Goal: Task Accomplishment & Management: Manage account settings

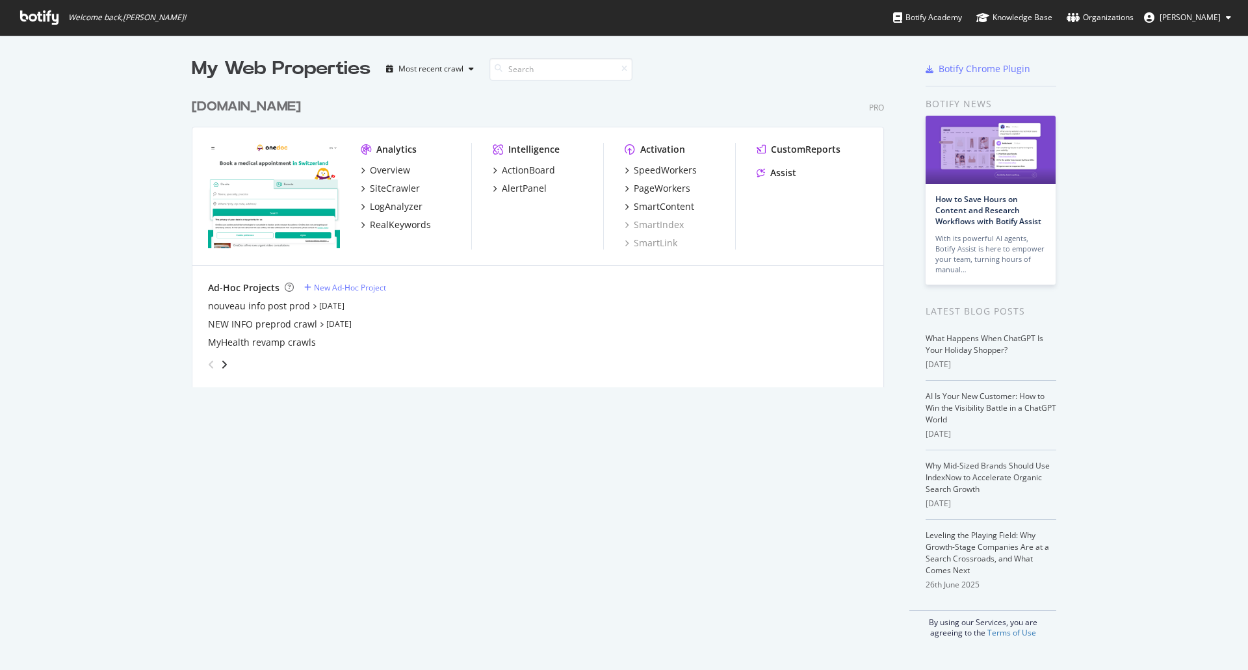
scroll to position [661, 1229]
click at [647, 167] on div "SpeedWorkers" at bounding box center [665, 170] width 63 height 13
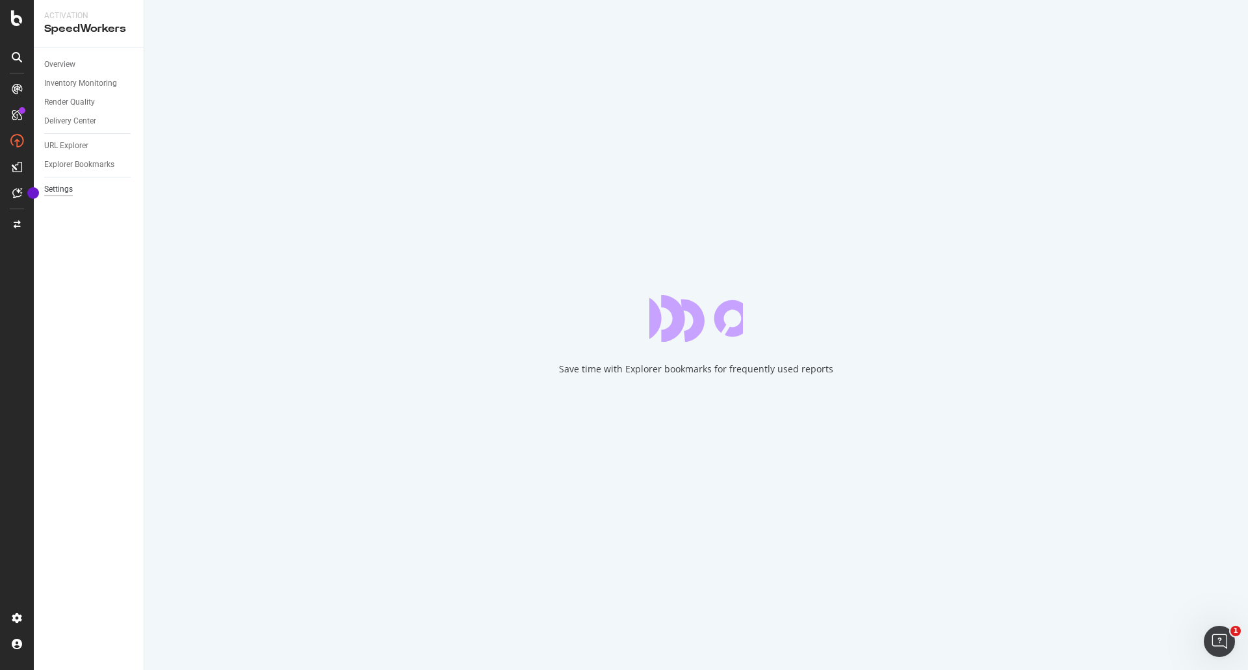
click at [52, 194] on div "Settings" at bounding box center [58, 190] width 29 height 14
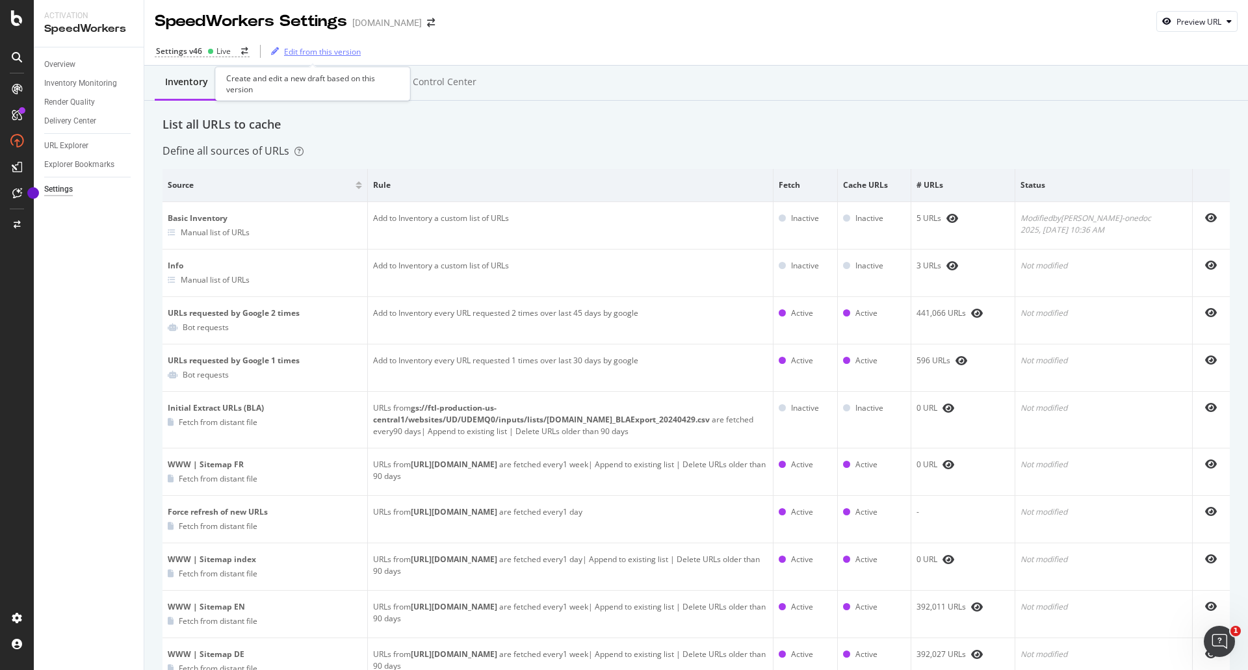
click at [301, 55] on div "Edit from this version" at bounding box center [322, 51] width 77 height 11
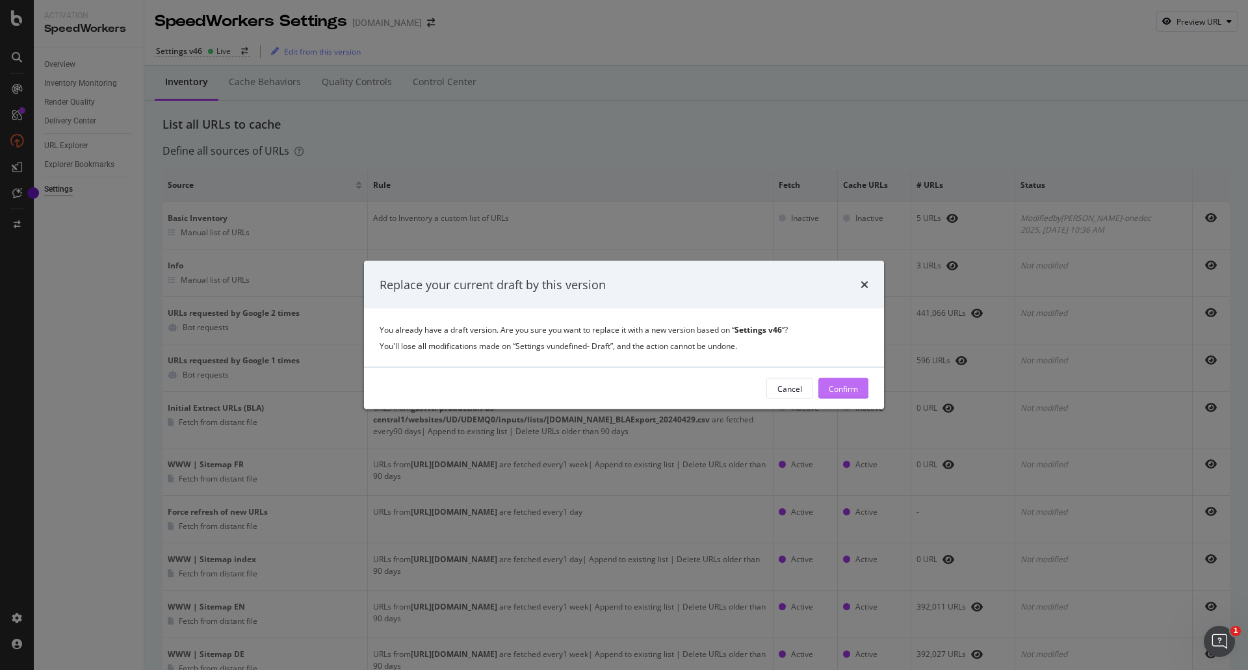
click at [841, 389] on div "Confirm" at bounding box center [843, 388] width 29 height 11
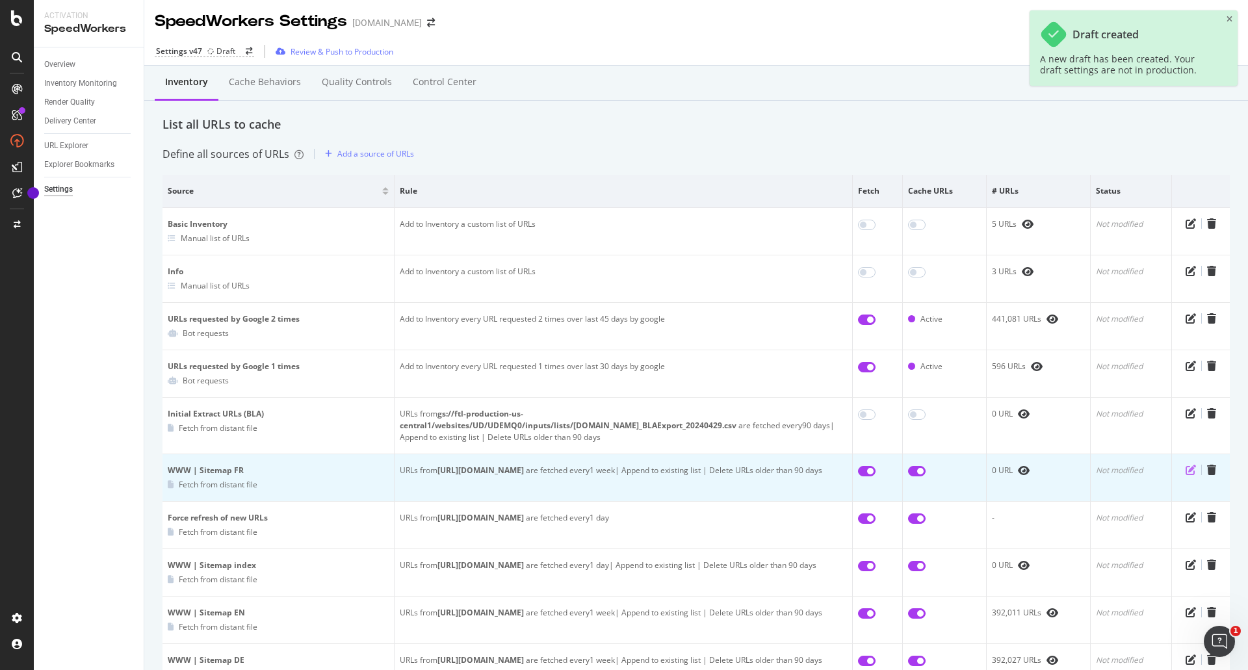
click at [1186, 465] on icon "pen-to-square" at bounding box center [1191, 470] width 10 height 10
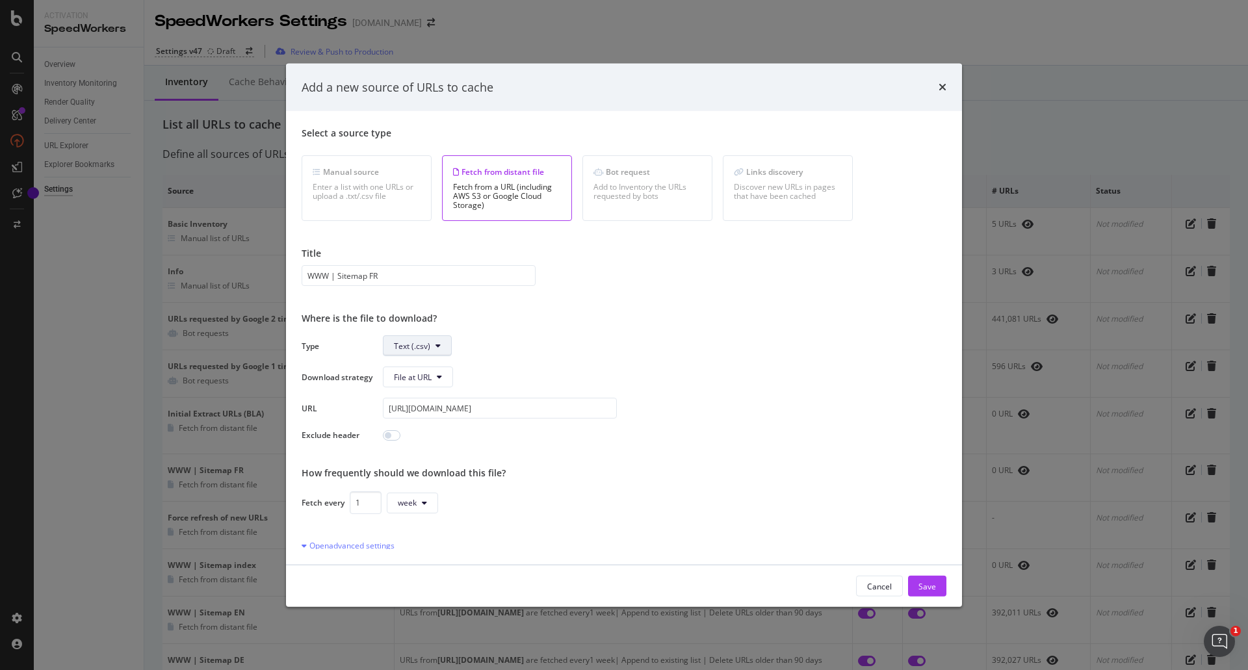
click at [399, 343] on span "Text (.csv)" at bounding box center [412, 345] width 36 height 11
click at [397, 400] on span "Sitemap (.xml)" at bounding box center [420, 396] width 52 height 12
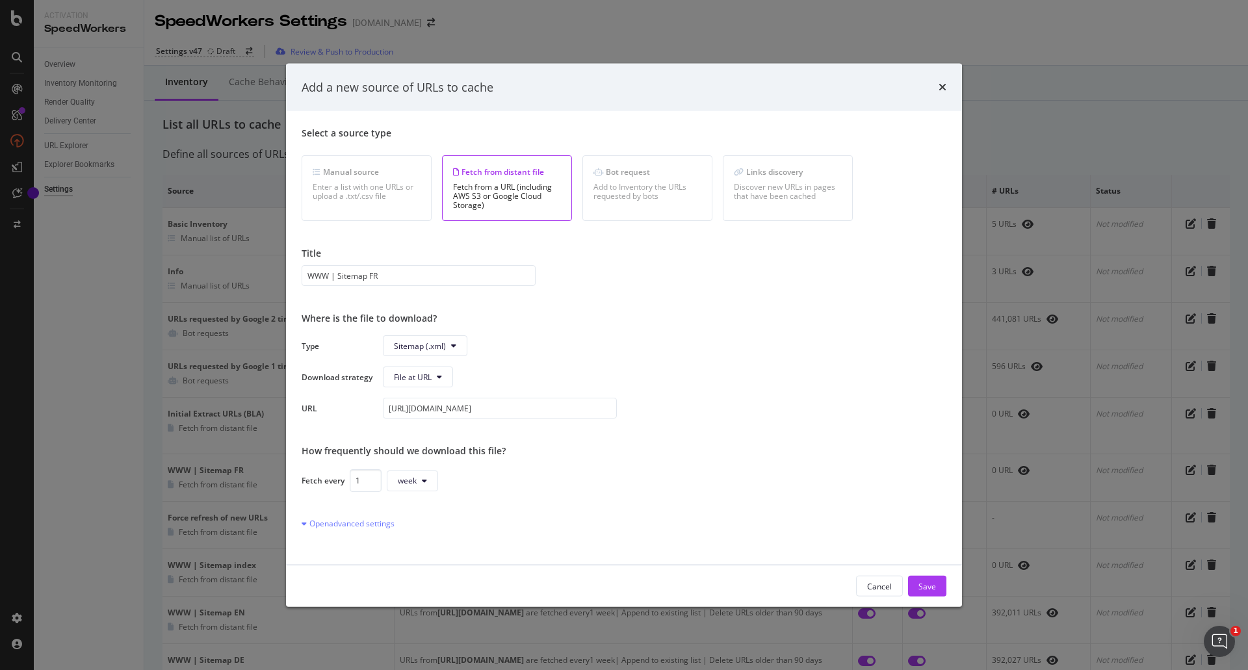
scroll to position [175, 0]
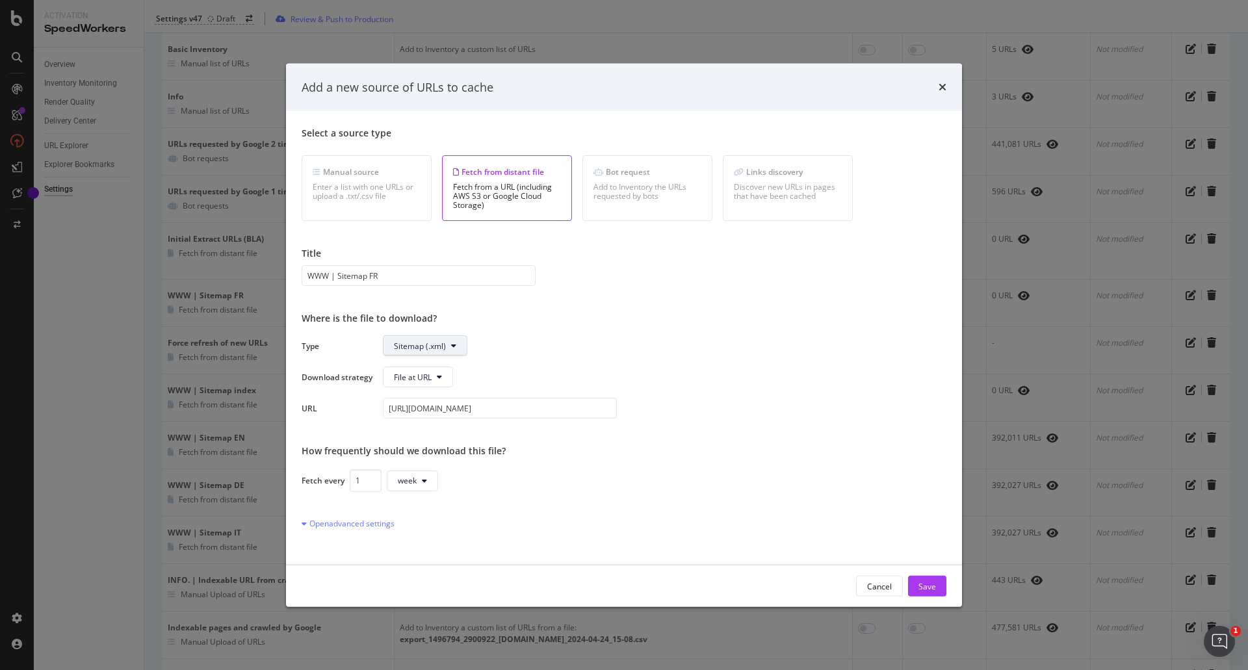
click at [414, 348] on span "Sitemap (.xml)" at bounding box center [420, 345] width 52 height 11
click at [415, 367] on span "Text (.csv)" at bounding box center [420, 372] width 53 height 12
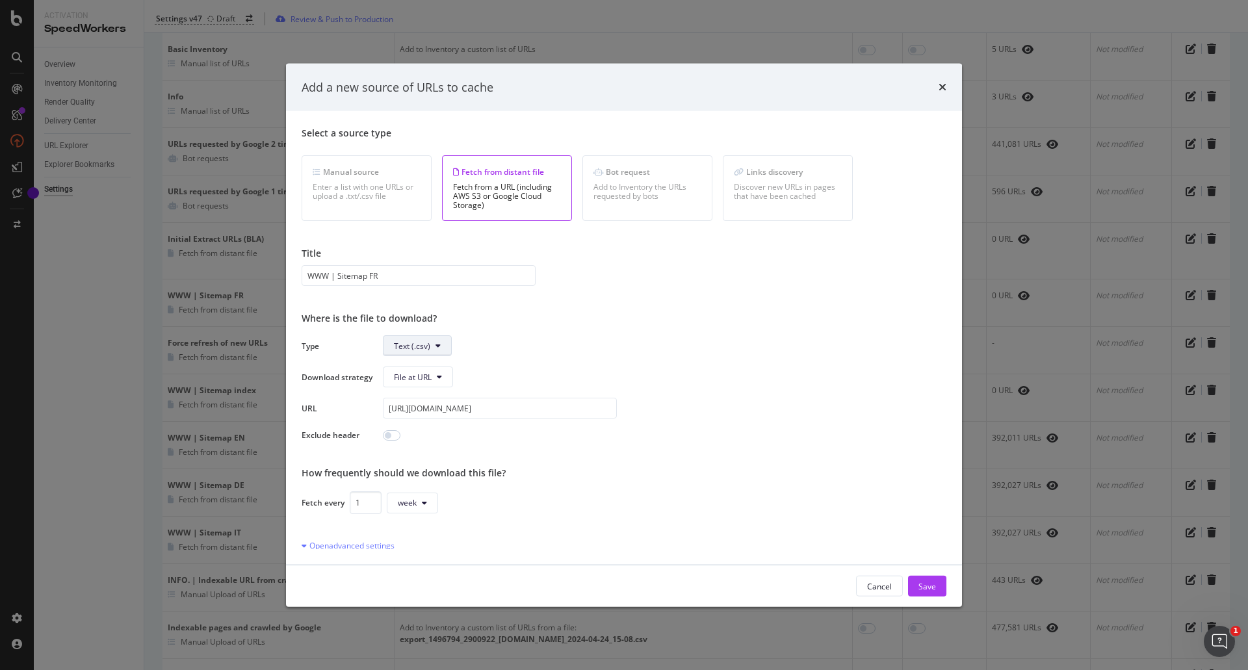
click at [412, 346] on span "Text (.csv)" at bounding box center [412, 345] width 36 height 11
click at [408, 397] on span "Sitemap (.xml)" at bounding box center [420, 396] width 52 height 12
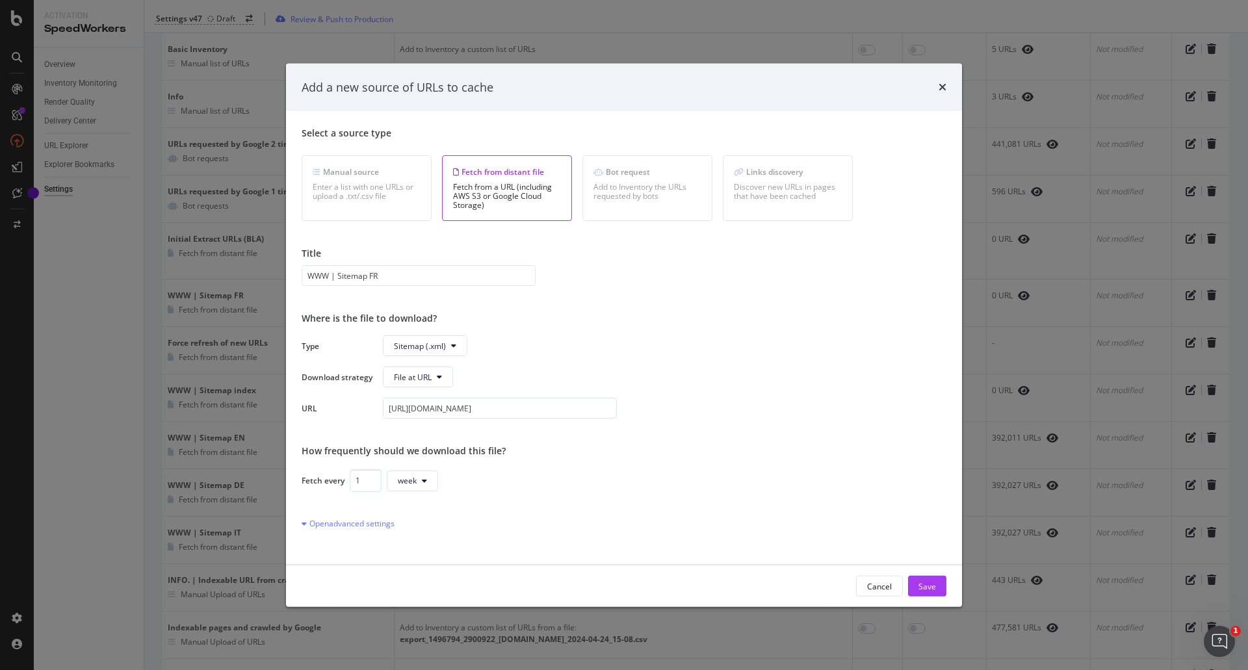
click at [626, 475] on div "Fetch every 1 week" at bounding box center [624, 480] width 645 height 23
click at [913, 583] on button "Save" at bounding box center [927, 586] width 38 height 21
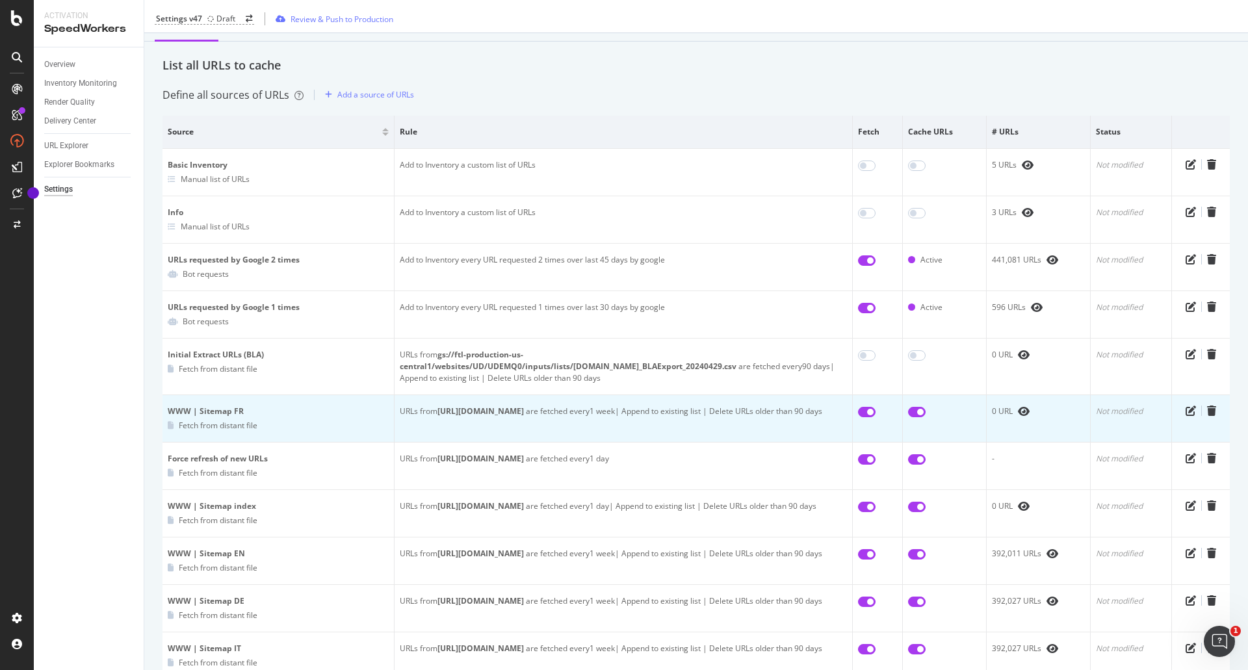
scroll to position [88, 0]
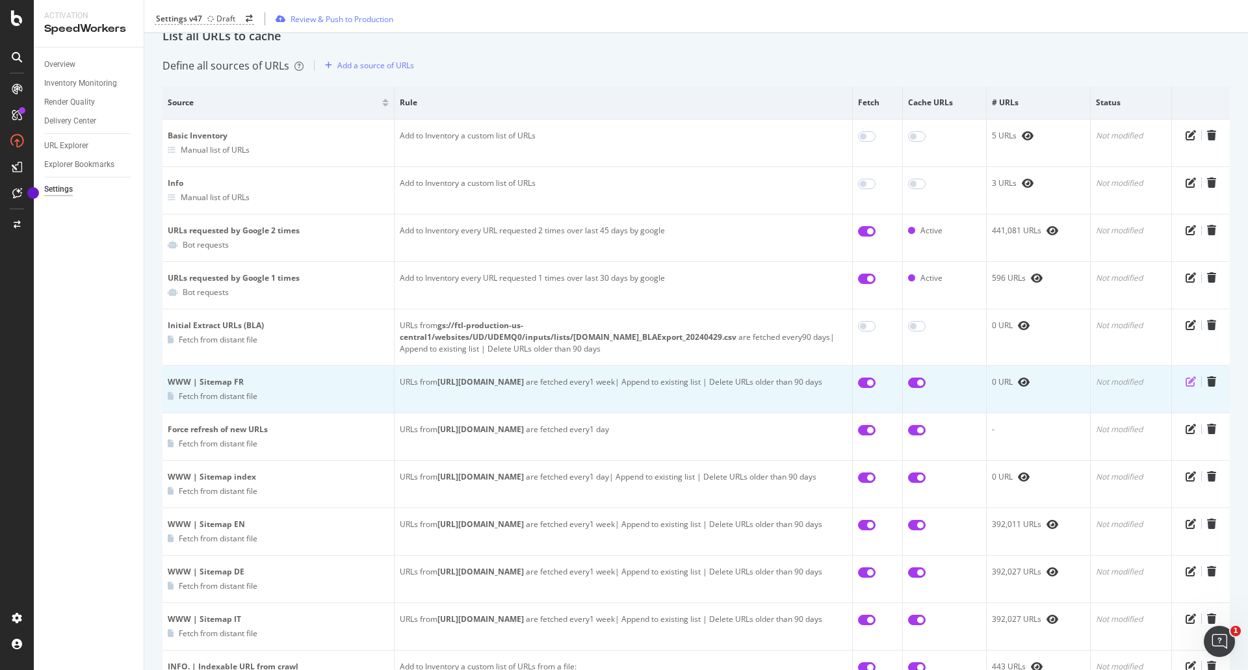
click at [1186, 376] on icon "pen-to-square" at bounding box center [1191, 381] width 10 height 10
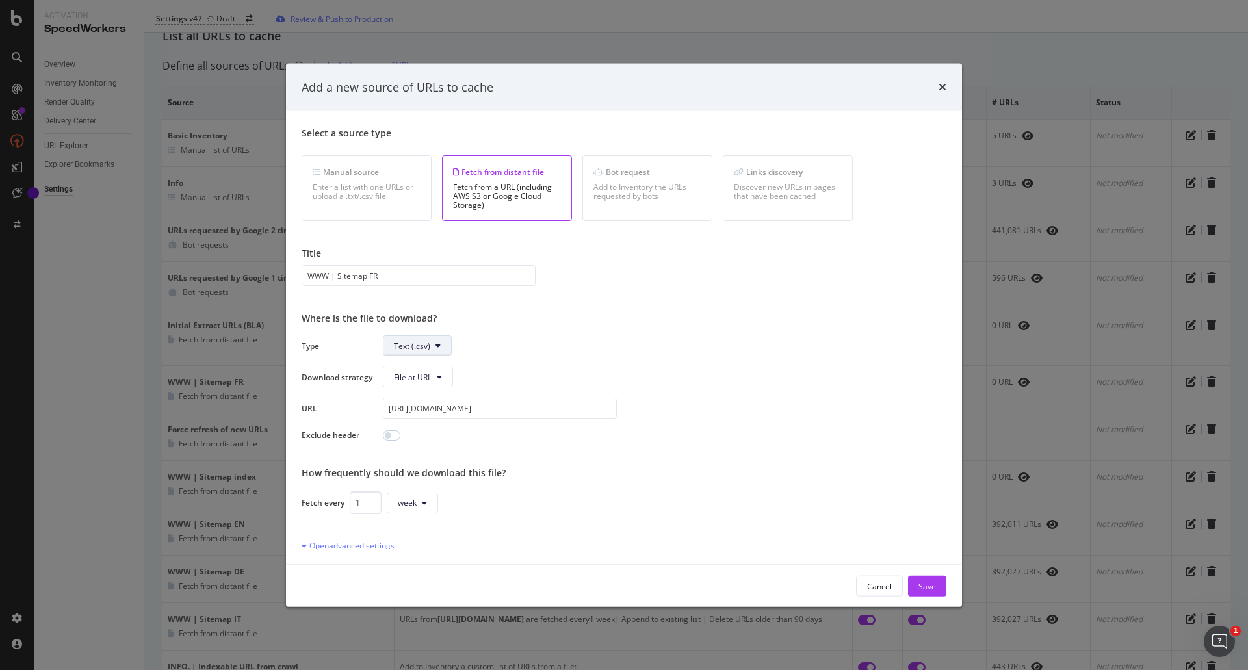
click at [425, 343] on span "Text (.csv)" at bounding box center [412, 345] width 36 height 11
click at [408, 402] on div "Sitemap (.xml)" at bounding box center [420, 395] width 73 height 19
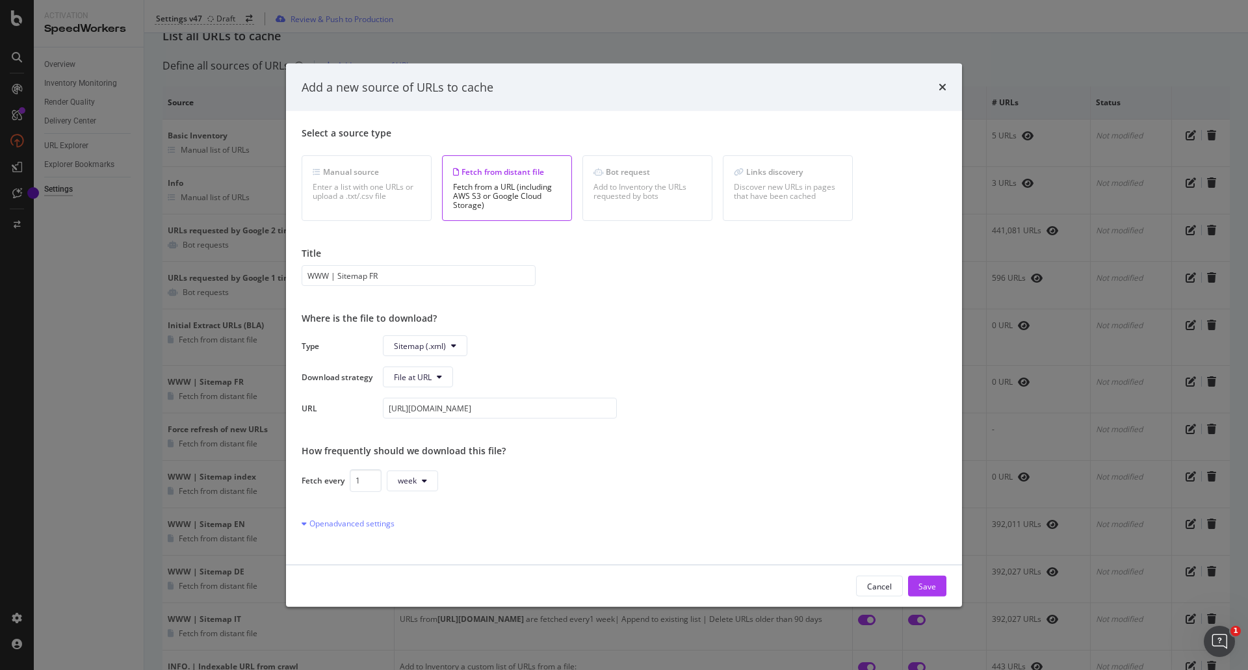
scroll to position [175, 0]
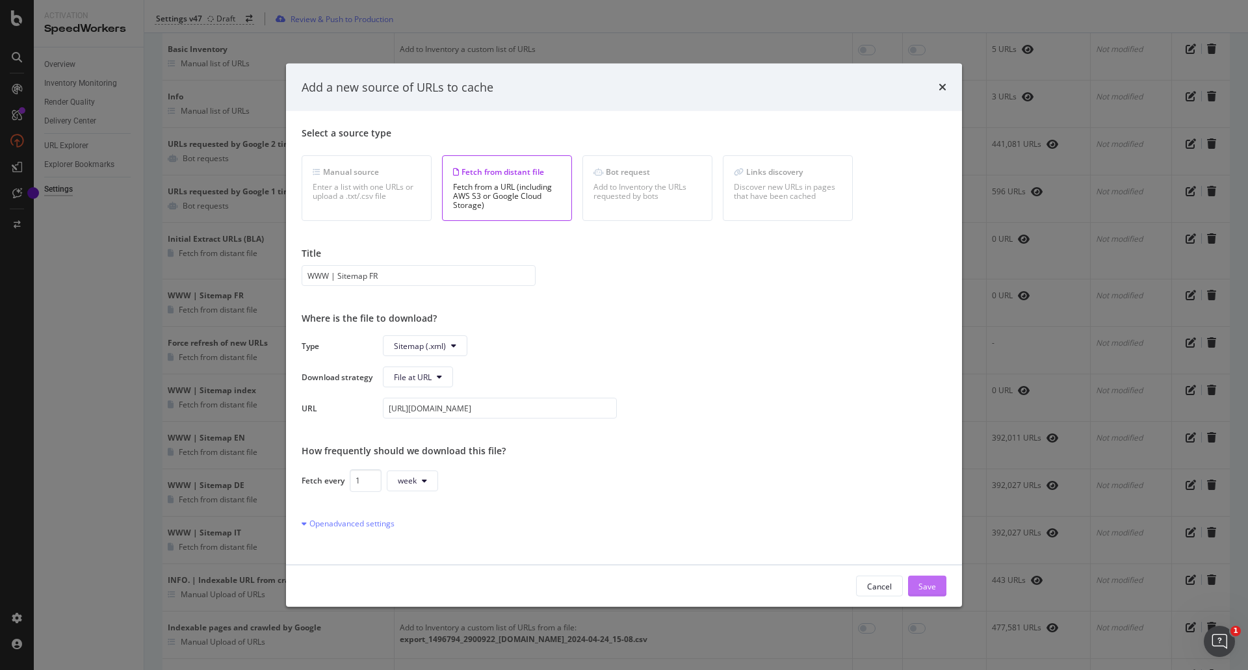
click at [920, 589] on div "Save" at bounding box center [928, 586] width 18 height 11
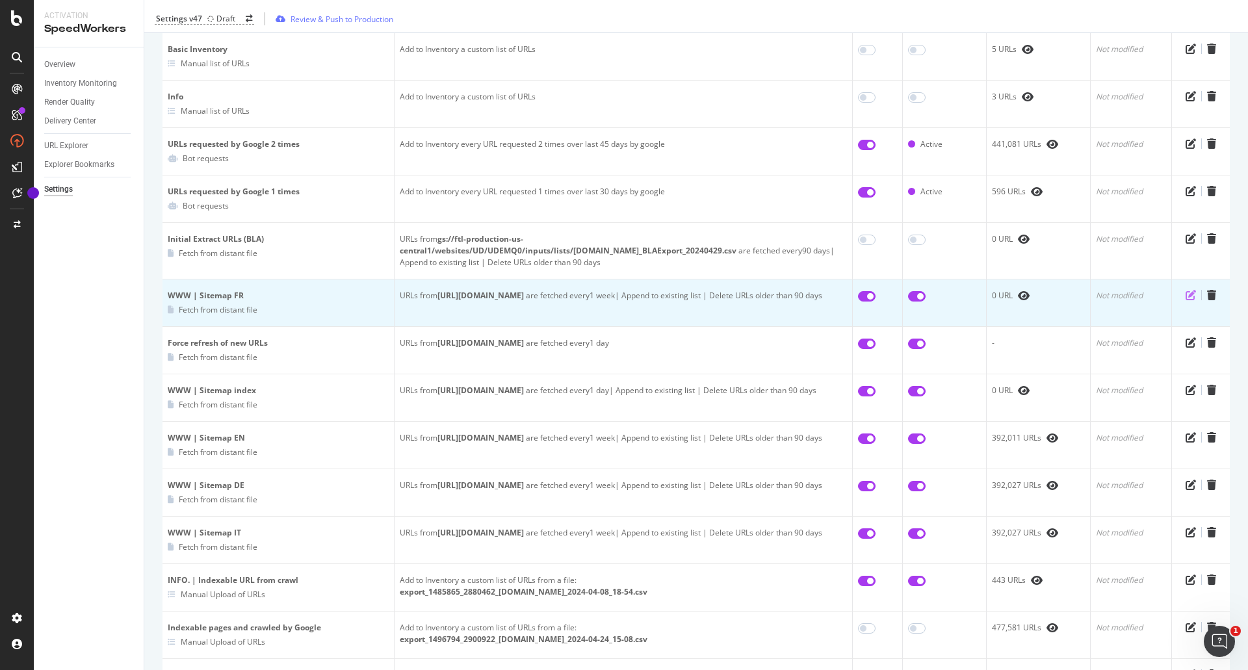
click at [1186, 290] on icon "pen-to-square" at bounding box center [1191, 295] width 10 height 10
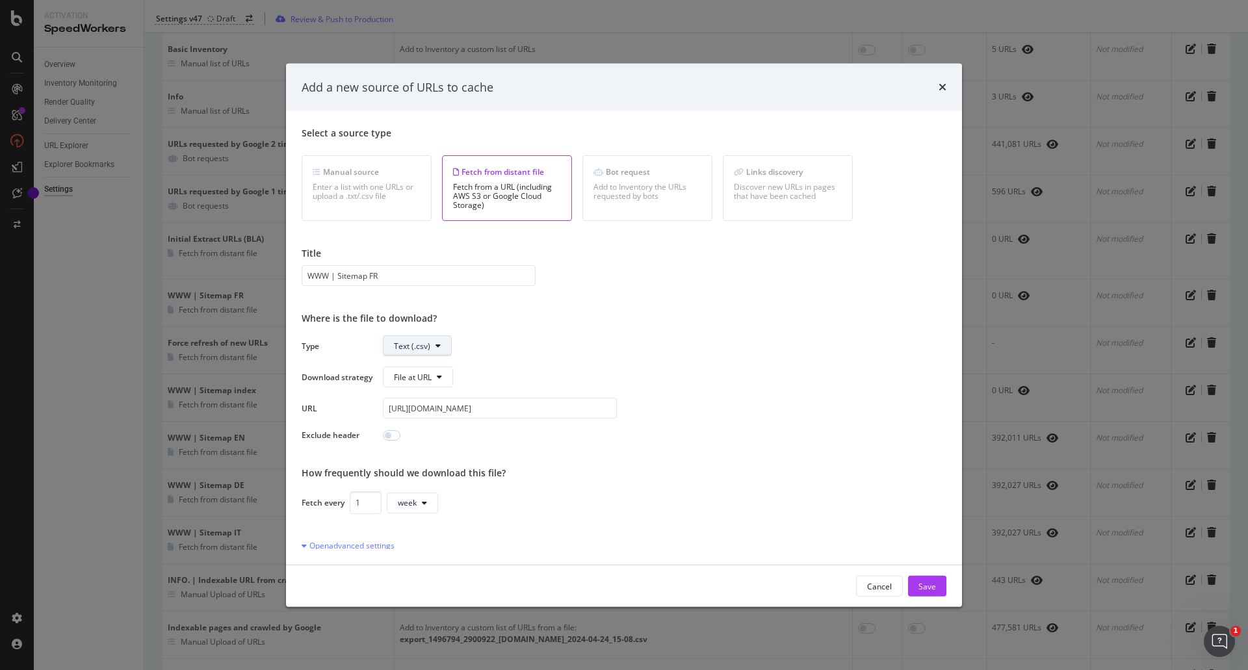
click at [423, 337] on button "Text (.csv)" at bounding box center [417, 345] width 69 height 21
click at [421, 391] on span "Sitemap (.xml)" at bounding box center [420, 396] width 52 height 12
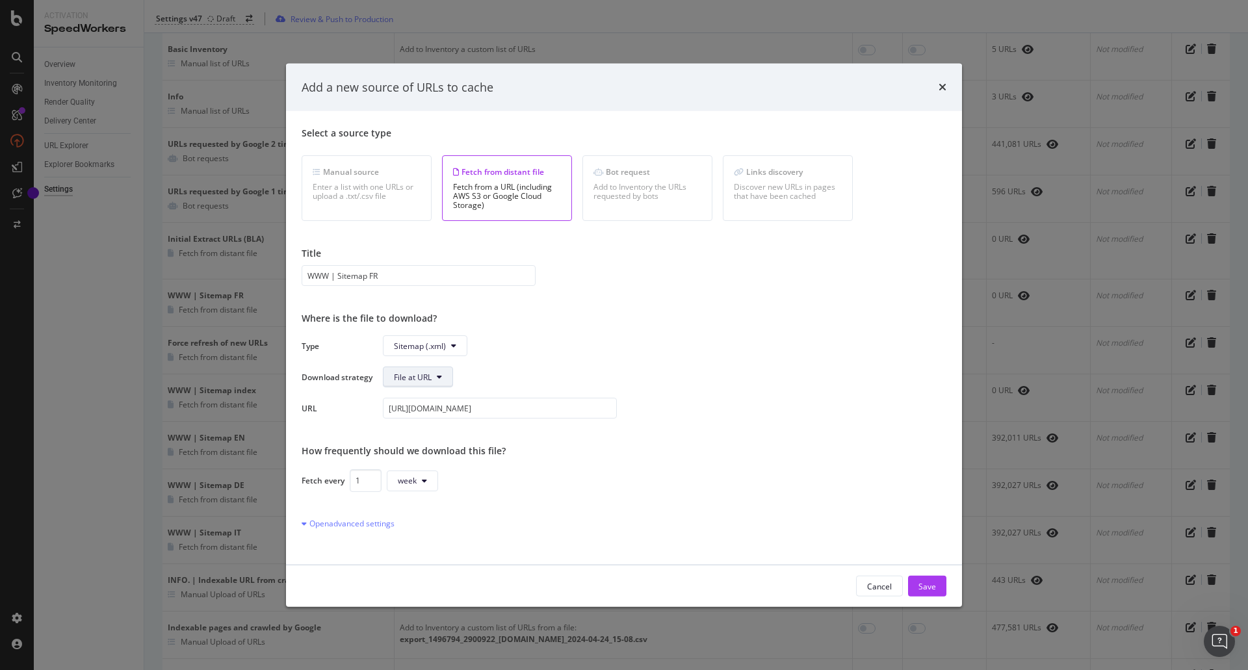
click at [411, 373] on span "File at URL" at bounding box center [413, 376] width 38 height 11
click at [546, 360] on div "Type Sitemap (.xml) Download strategy File at URL URL [URL][DOMAIN_NAME]" at bounding box center [624, 376] width 645 height 83
click at [940, 84] on icon "times" at bounding box center [943, 87] width 8 height 10
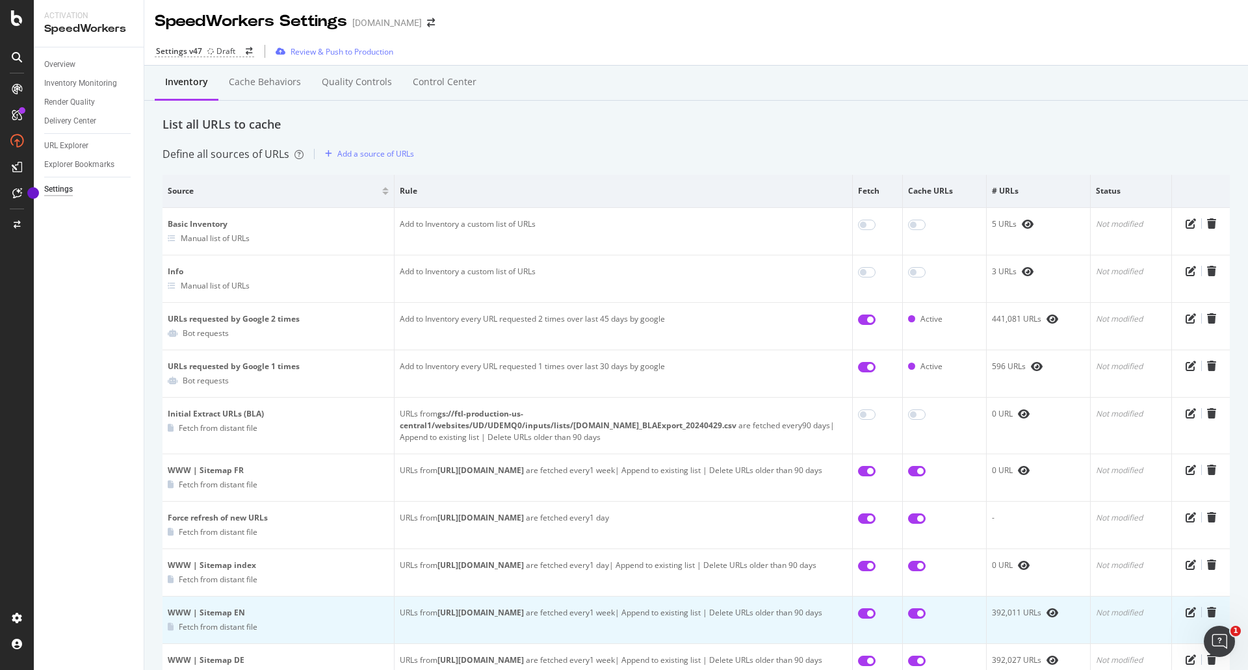
scroll to position [260, 0]
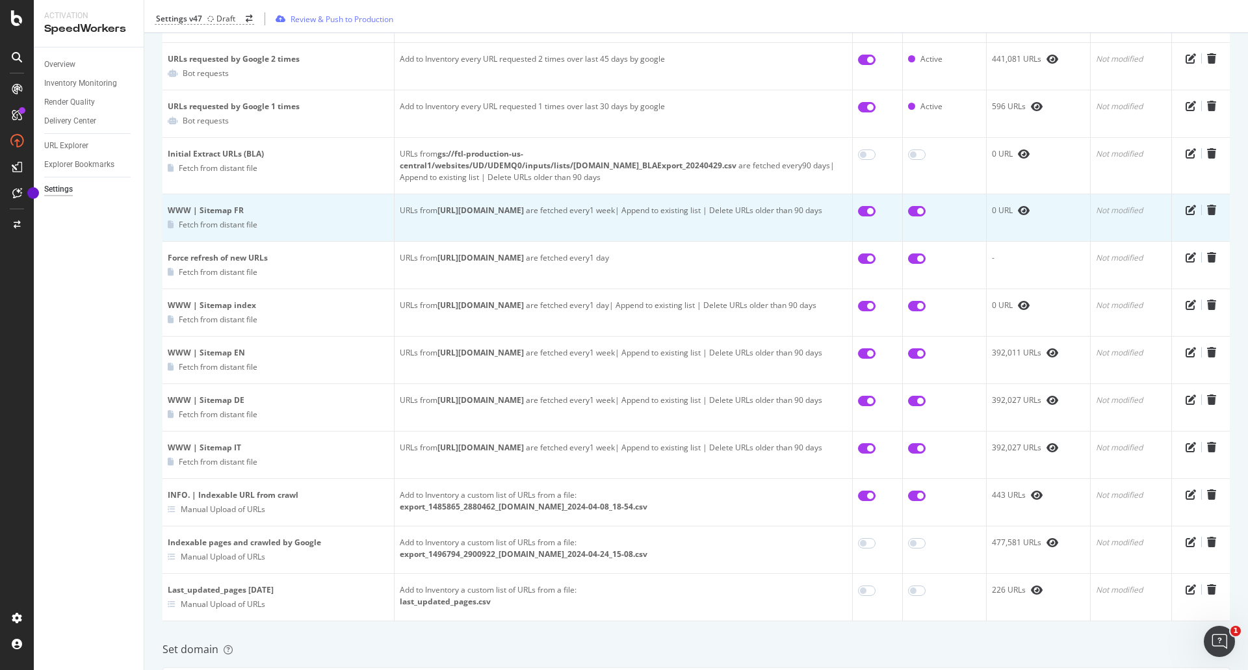
click at [1188, 205] on div at bounding box center [1200, 210] width 47 height 10
click at [1186, 205] on icon "pen-to-square" at bounding box center [1191, 210] width 10 height 10
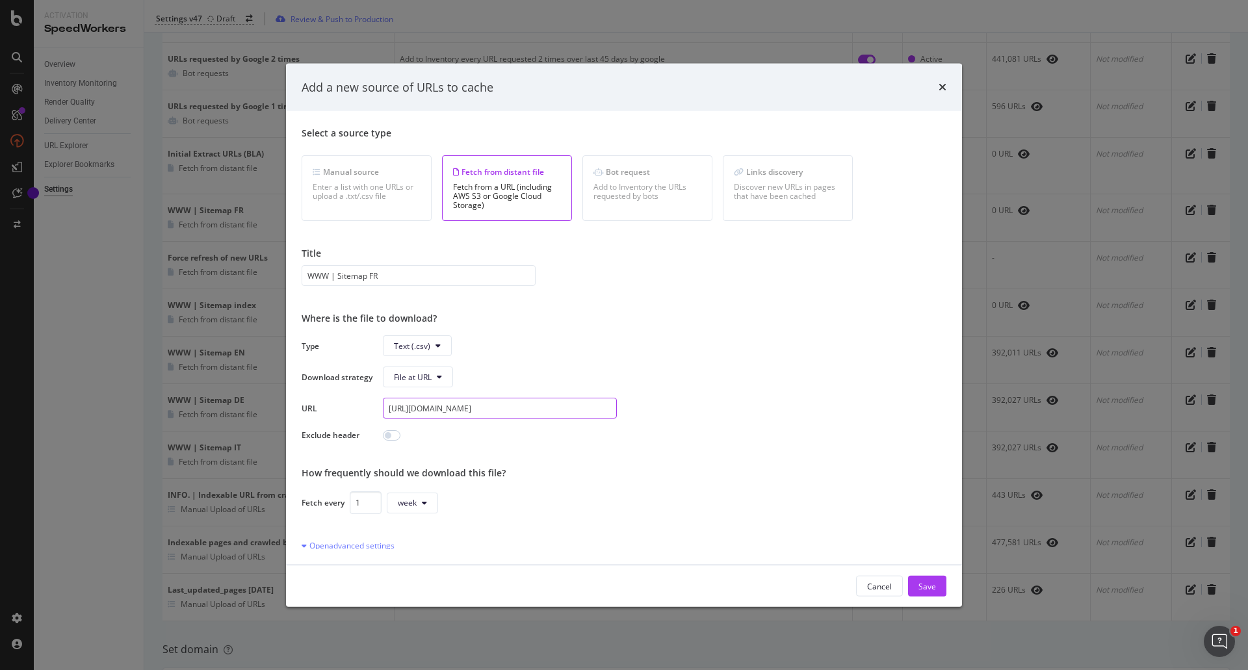
drag, startPoint x: 555, startPoint y: 404, endPoint x: 328, endPoint y: 415, distance: 227.2
click at [330, 415] on div "Type Text (.csv) Download strategy File at URL URL https://www.onedoc.ch/sitema…" at bounding box center [624, 387] width 645 height 105
click at [666, 322] on div "Where is the file to download?" at bounding box center [624, 318] width 645 height 13
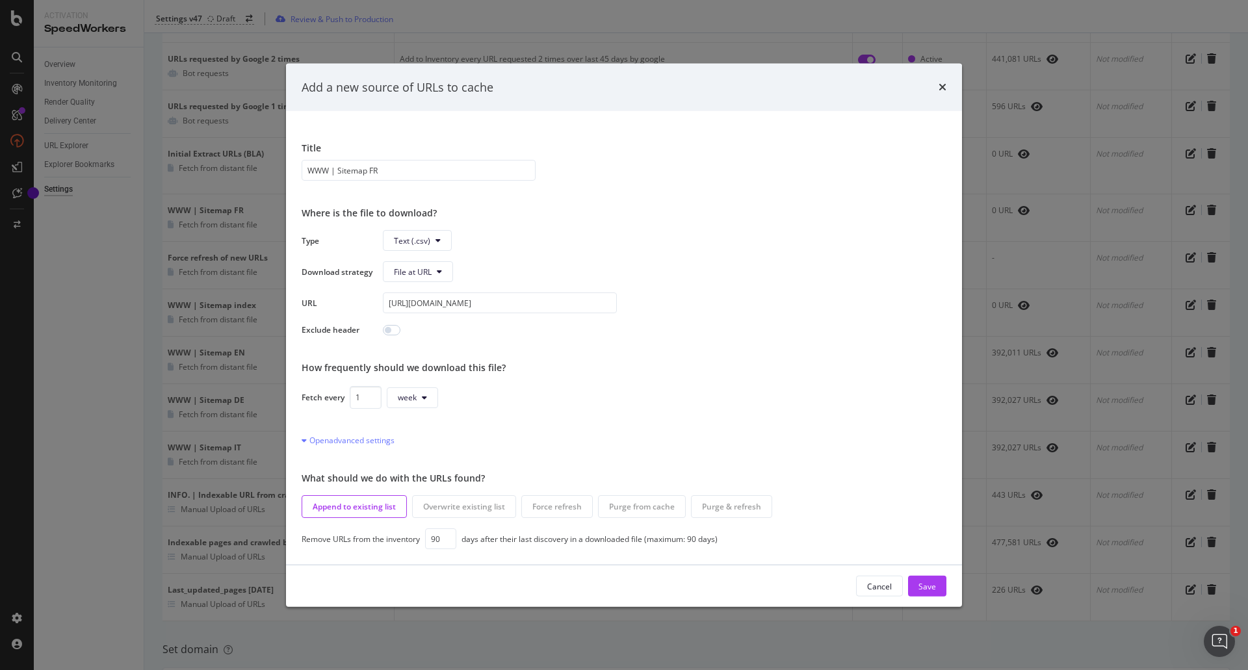
click at [947, 87] on div "Add a new source of URLs to cache" at bounding box center [624, 87] width 676 height 48
click at [941, 88] on icon "times" at bounding box center [943, 87] width 8 height 10
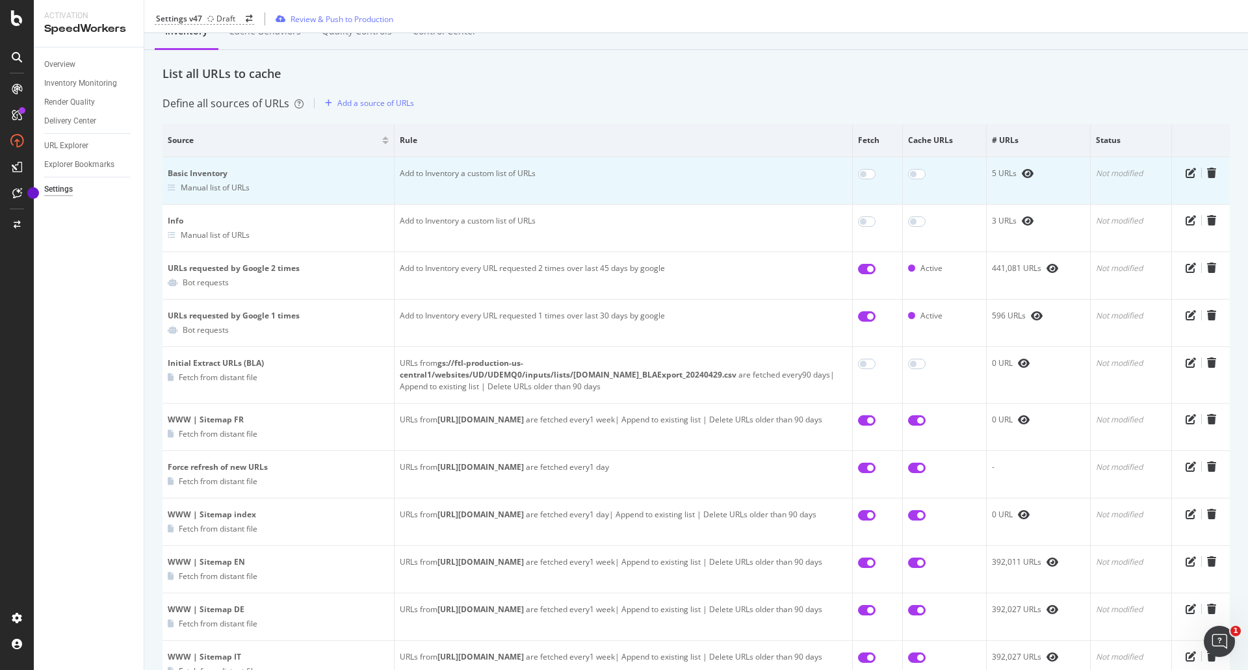
scroll to position [0, 0]
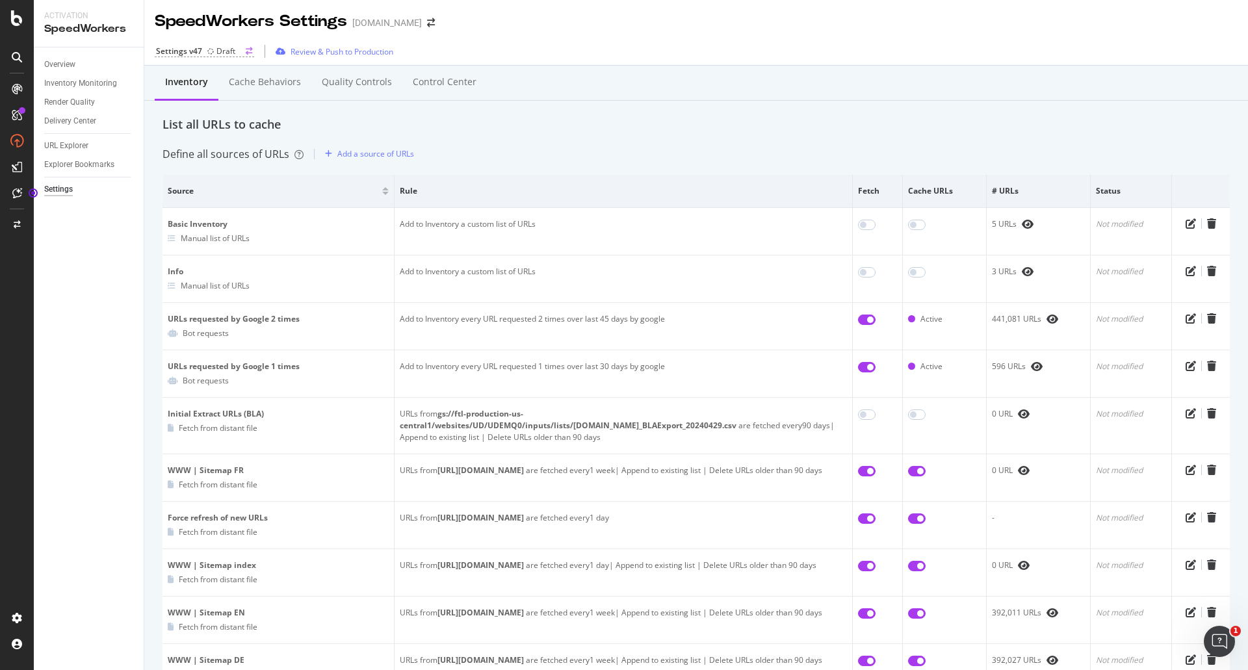
click at [216, 53] on div "Draft" at bounding box center [225, 51] width 19 height 11
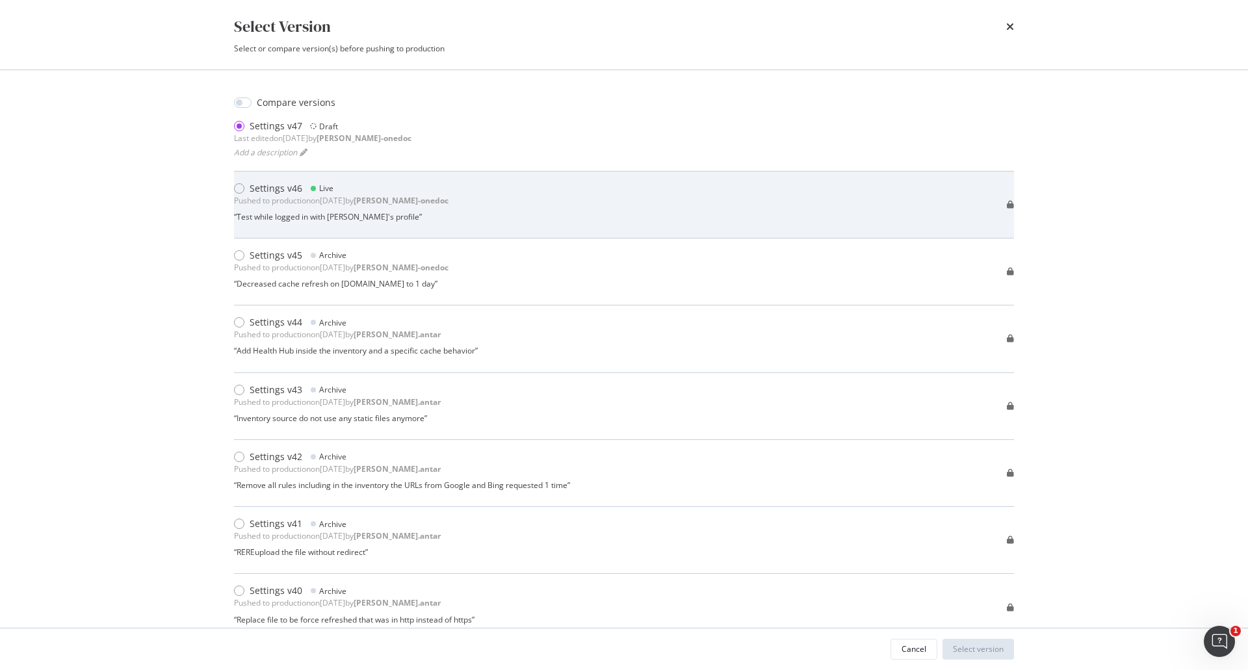
click at [242, 195] on div "Pushed to production on 2025 Sep 1st by arthur-onedoc" at bounding box center [341, 200] width 215 height 11
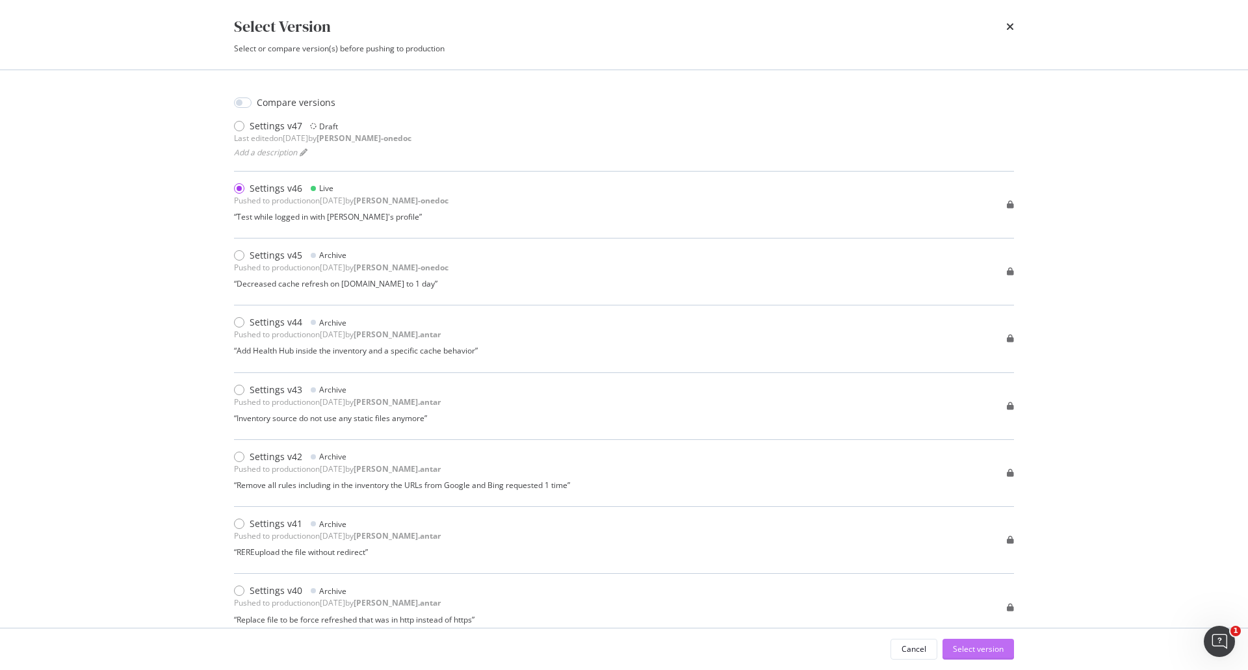
click at [978, 648] on div "Select version" at bounding box center [978, 649] width 51 height 11
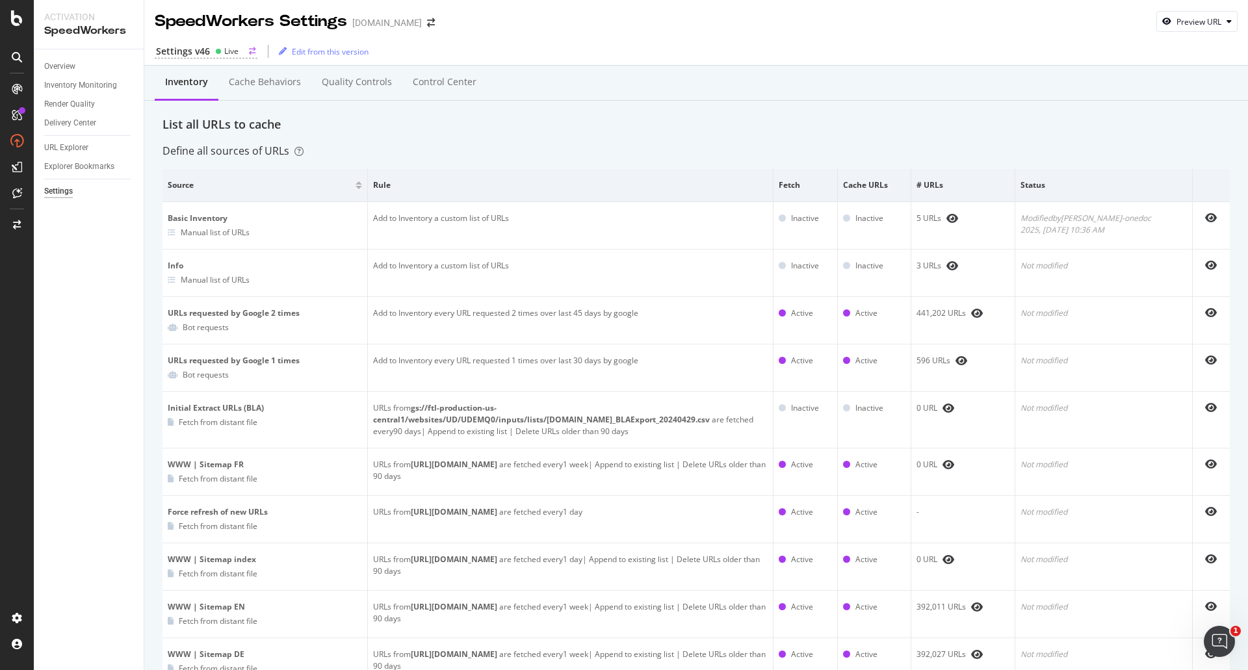
click at [231, 48] on div "Live" at bounding box center [231, 51] width 14 height 11
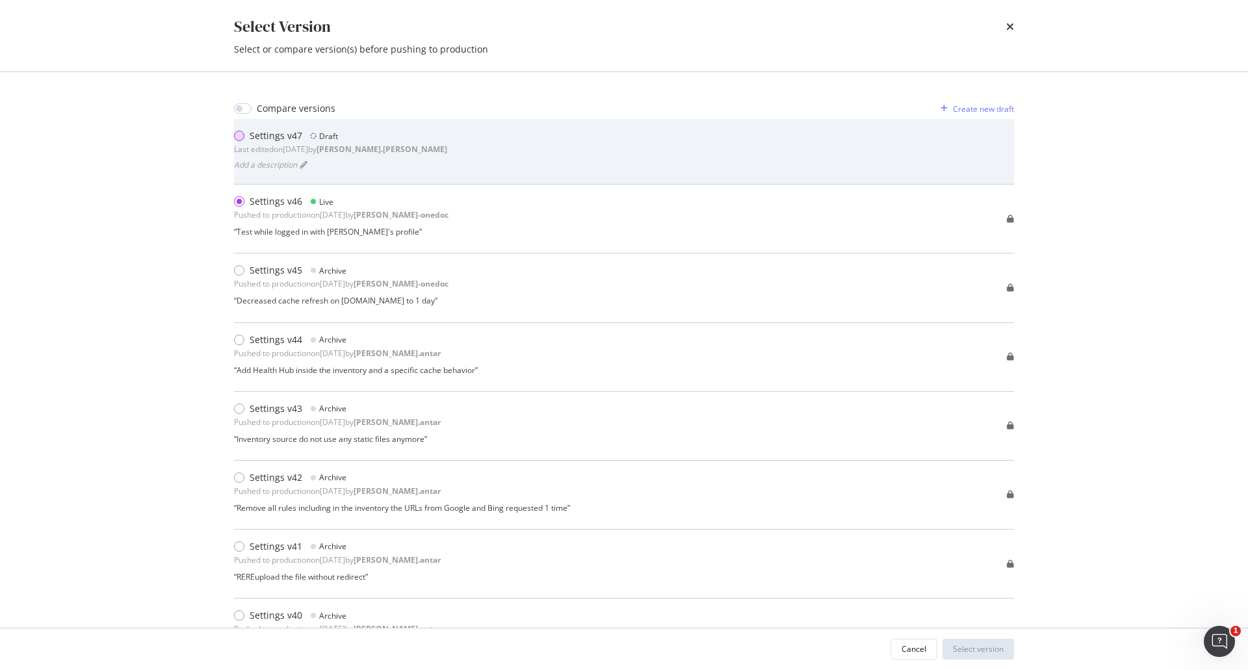
click at [241, 129] on div "modal" at bounding box center [242, 135] width 16 height 13
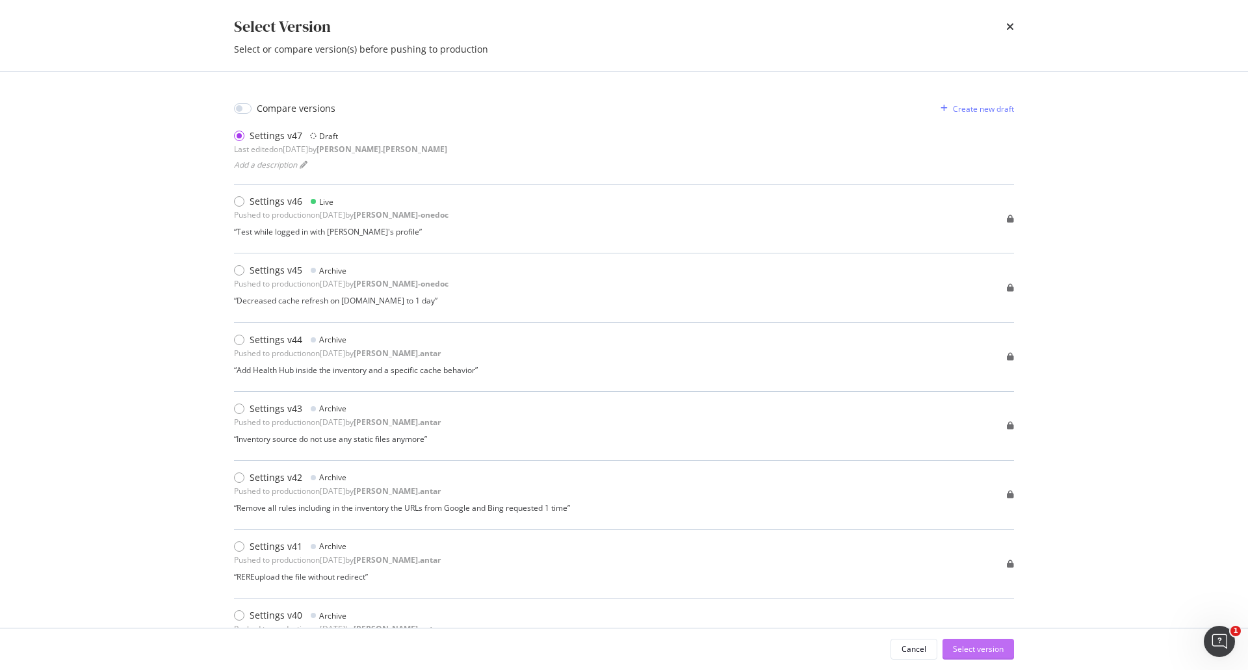
click at [979, 651] on div "Select version" at bounding box center [978, 649] width 51 height 11
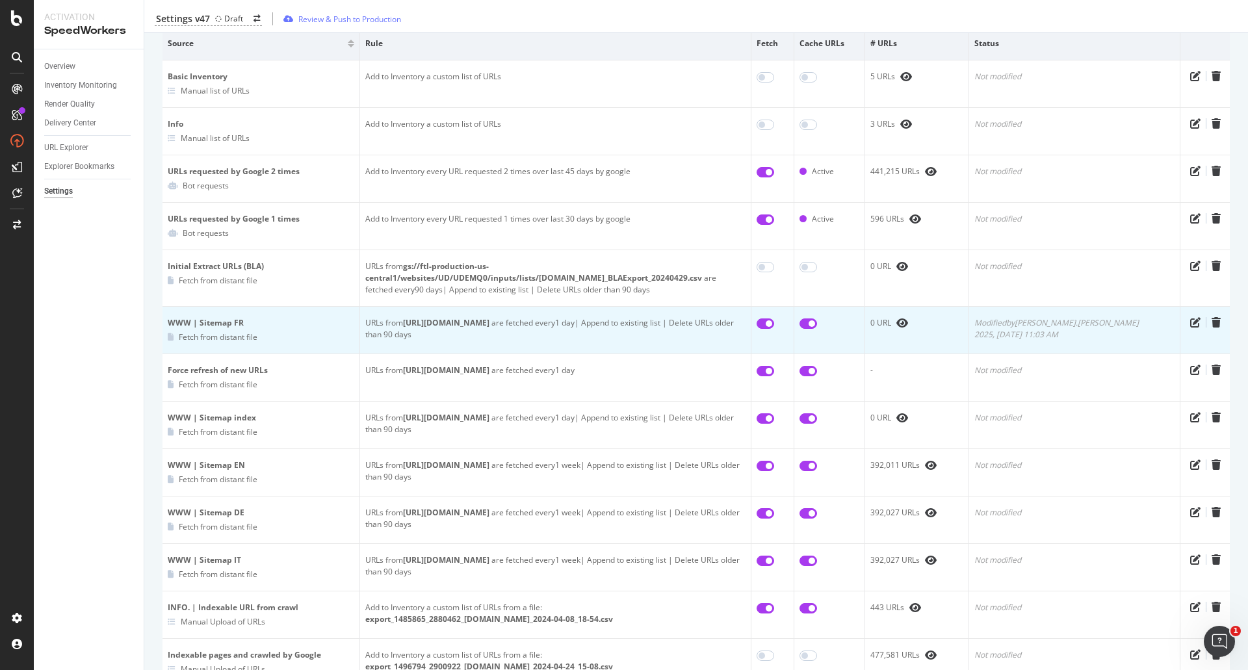
scroll to position [174, 0]
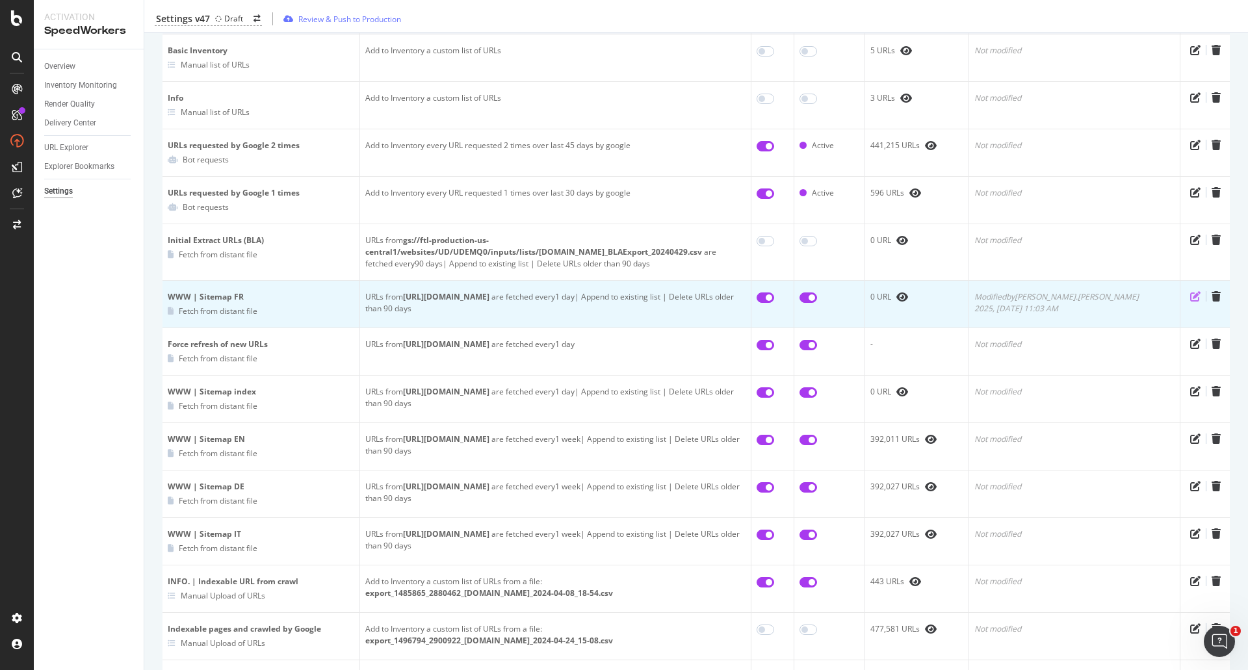
click at [1190, 298] on icon "pen-to-square" at bounding box center [1195, 296] width 10 height 10
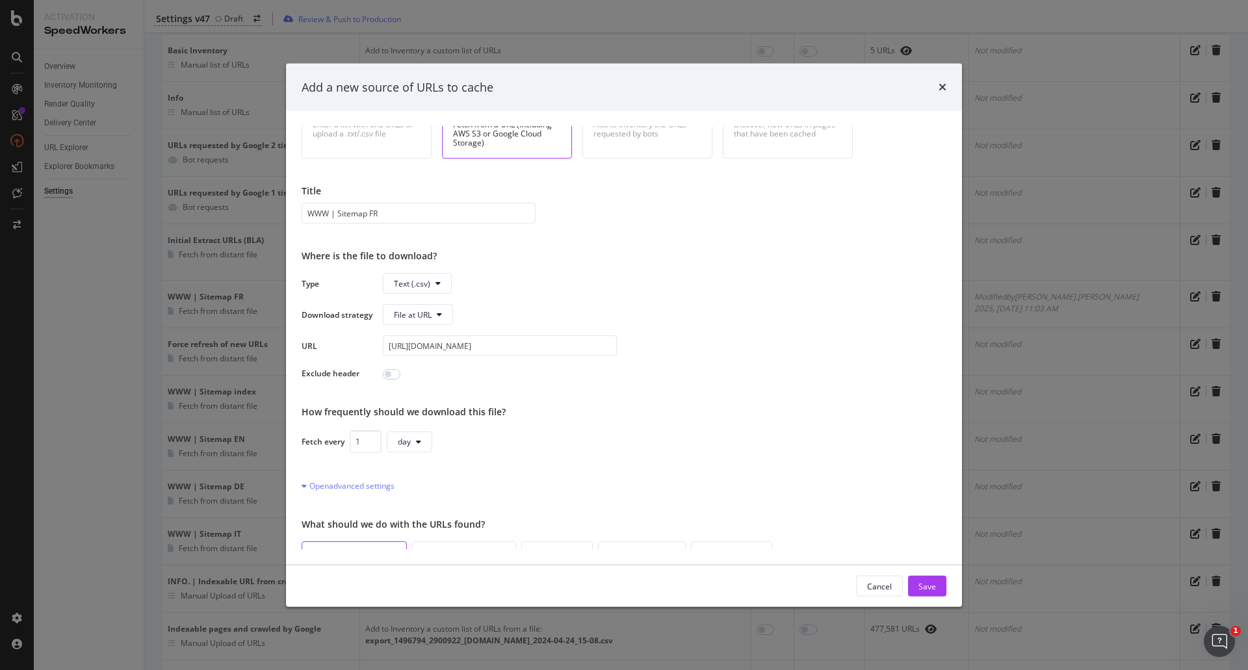
scroll to position [109, 0]
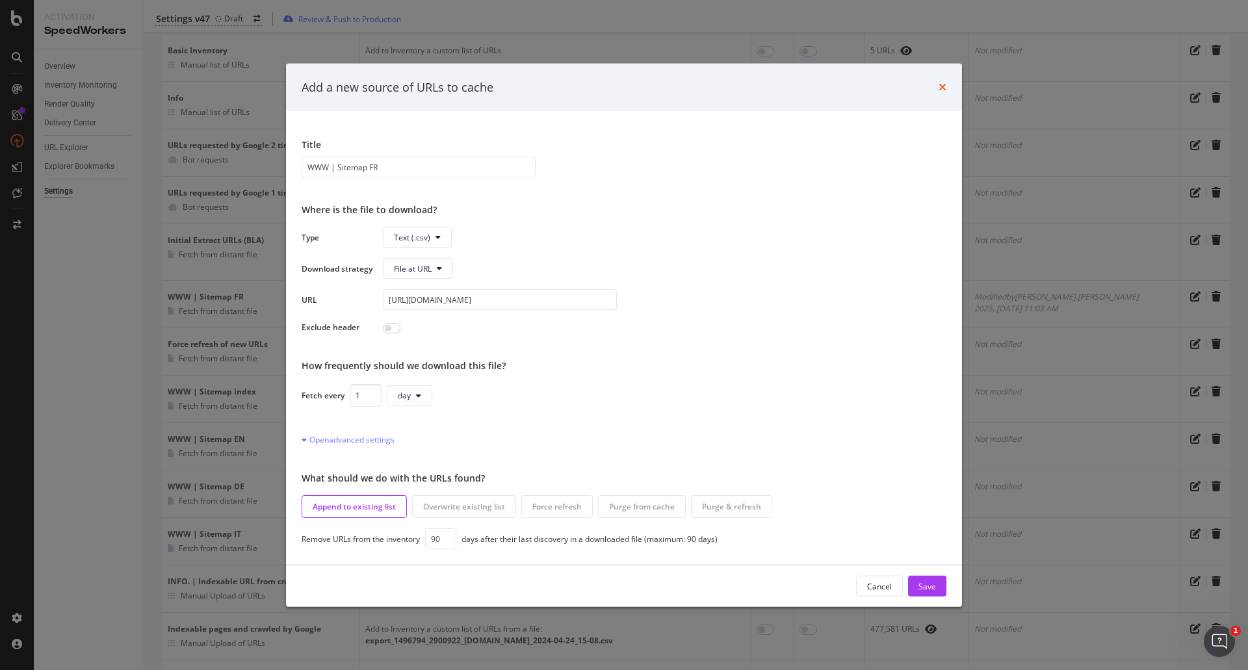
click at [941, 86] on icon "times" at bounding box center [943, 87] width 8 height 10
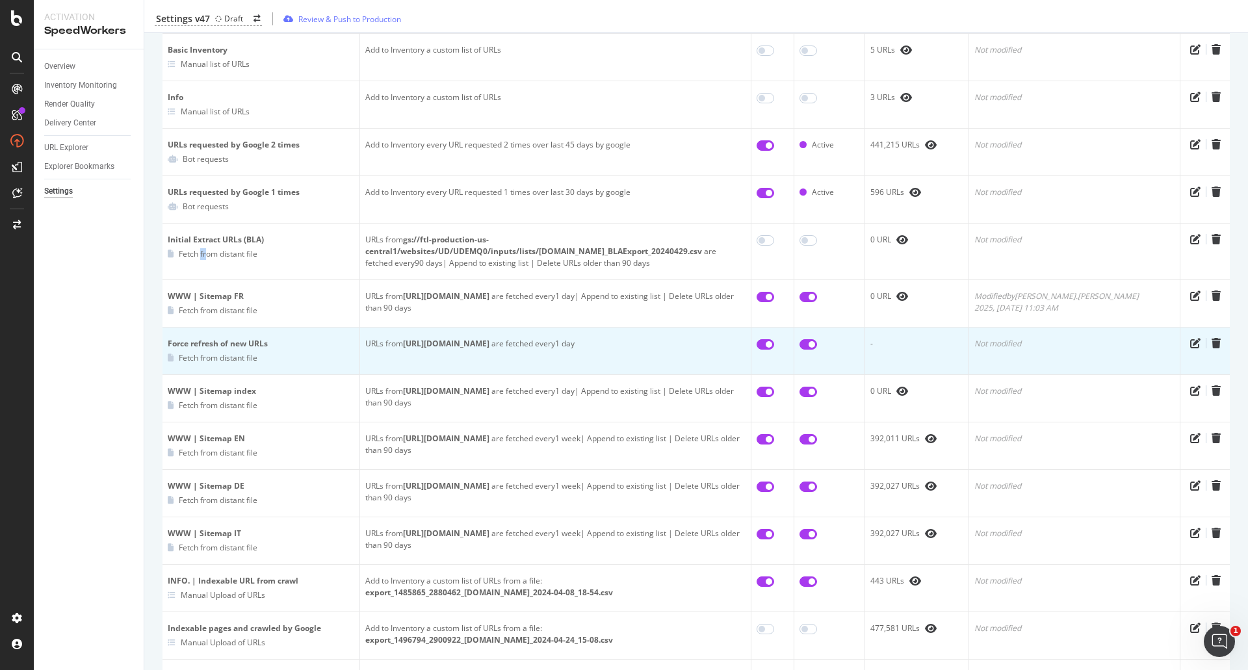
scroll to position [175, 0]
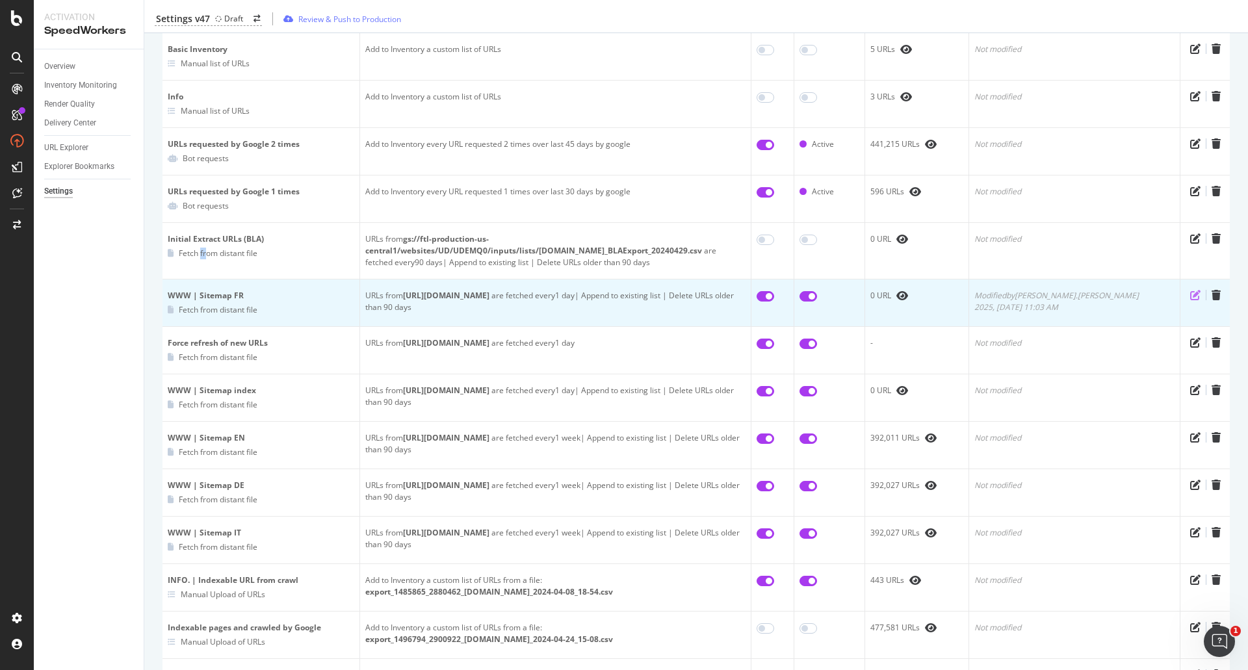
click at [1190, 295] on icon "pen-to-square" at bounding box center [1195, 295] width 10 height 10
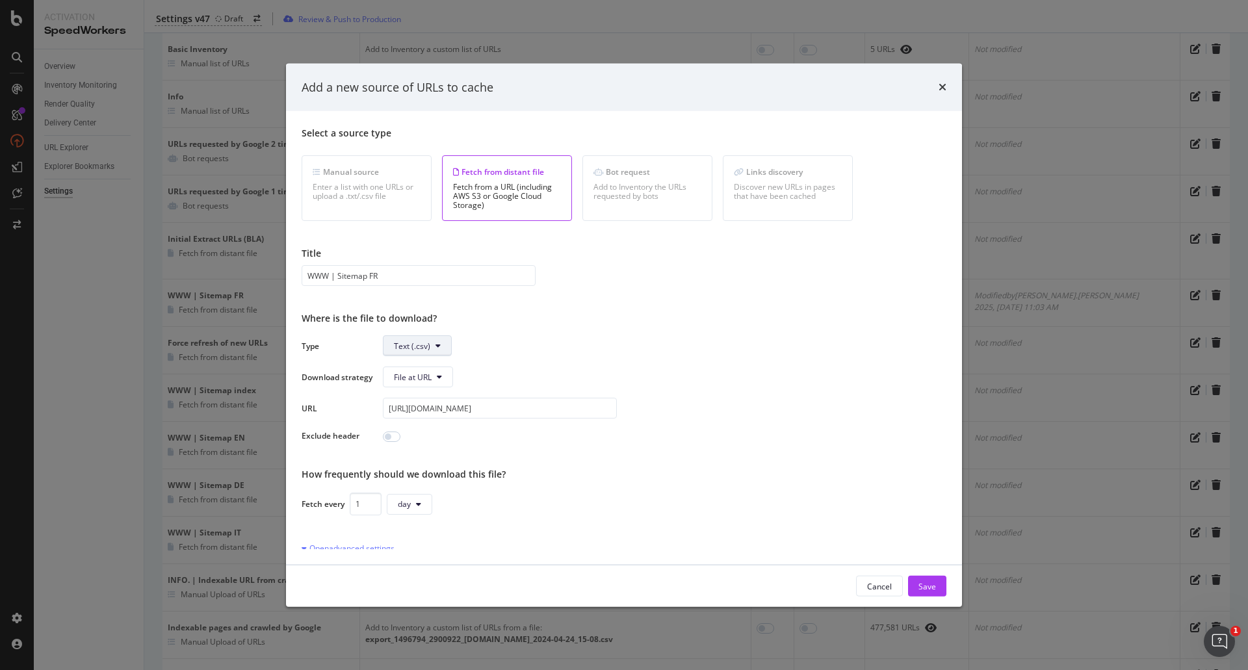
click at [439, 339] on button "Text (.csv)" at bounding box center [417, 345] width 69 height 21
click at [428, 395] on span "Sitemap (.xml)" at bounding box center [420, 396] width 52 height 12
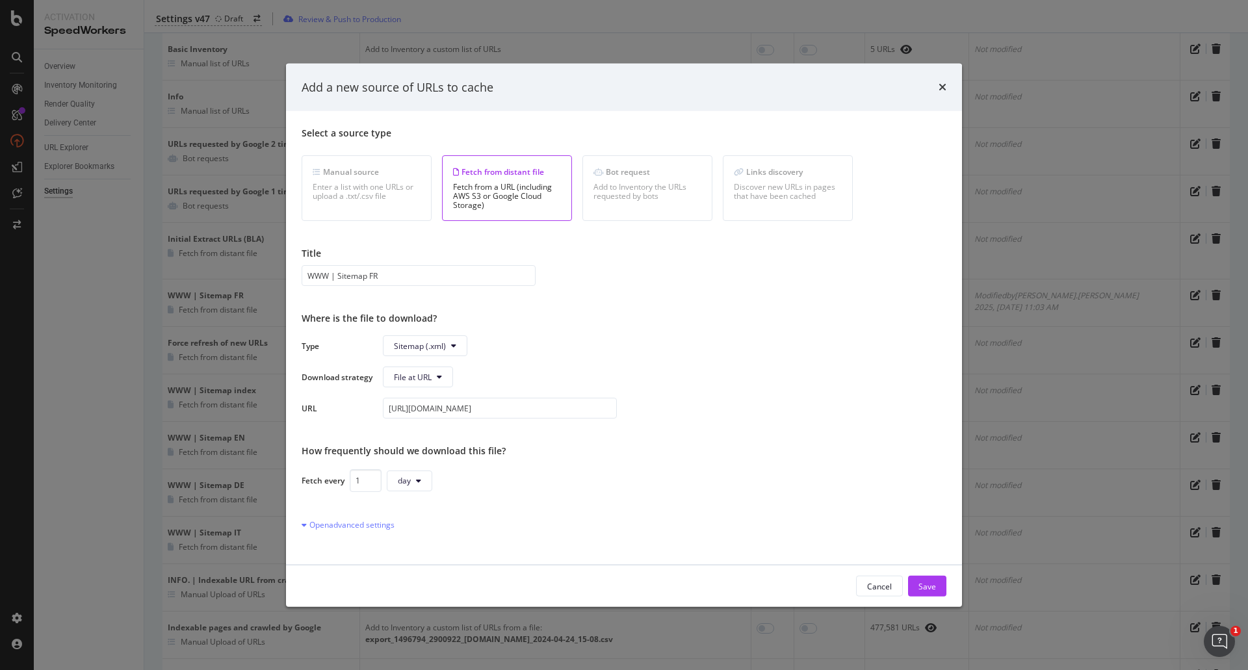
click at [642, 387] on div "Type Sitemap (.xml) Download strategy File at URL URL [URL][DOMAIN_NAME]" at bounding box center [624, 376] width 645 height 83
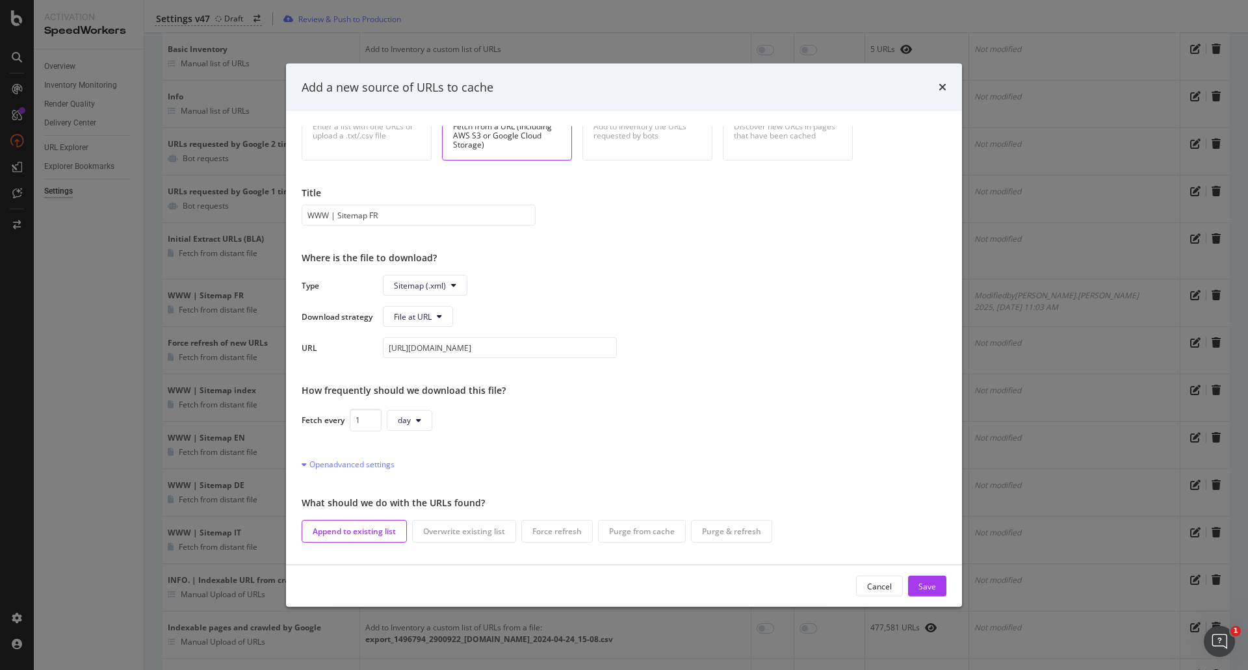
scroll to position [85, 0]
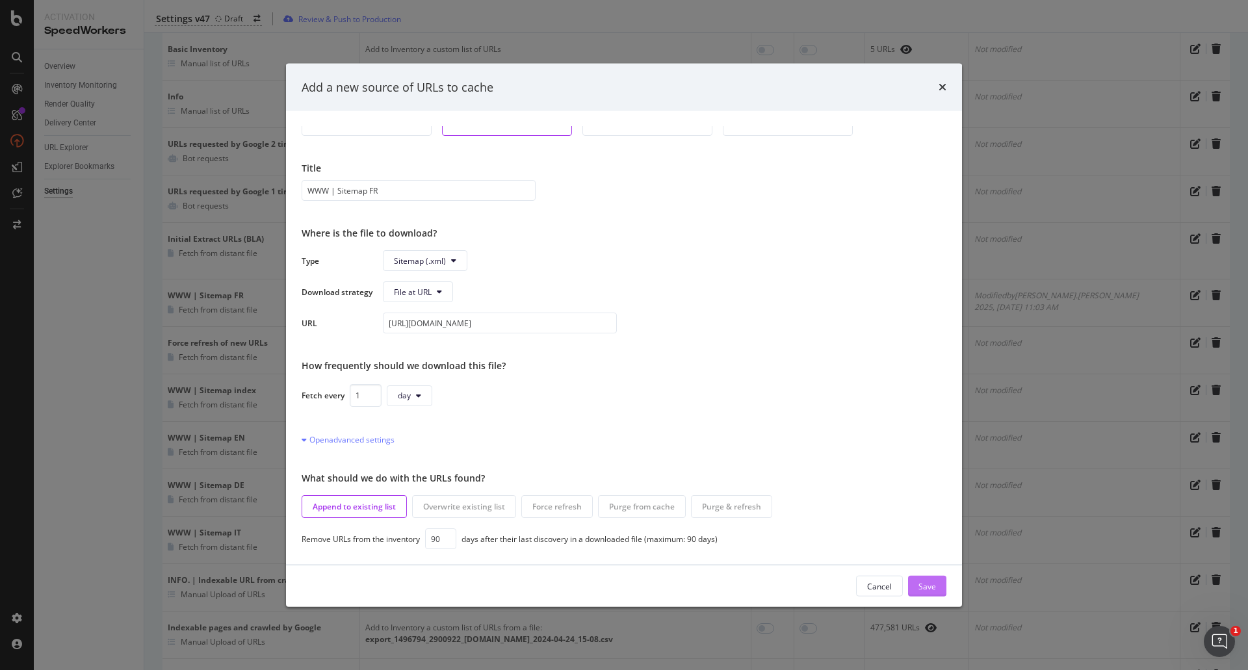
click at [928, 583] on div "Save" at bounding box center [928, 586] width 18 height 11
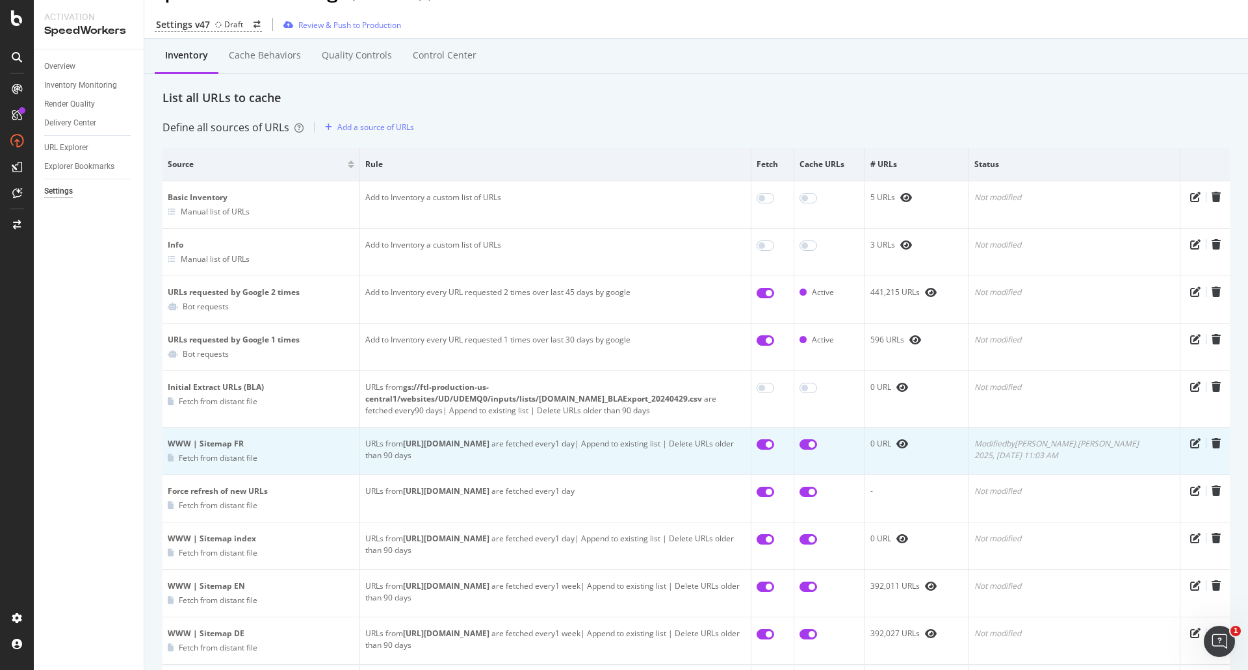
scroll to position [0, 0]
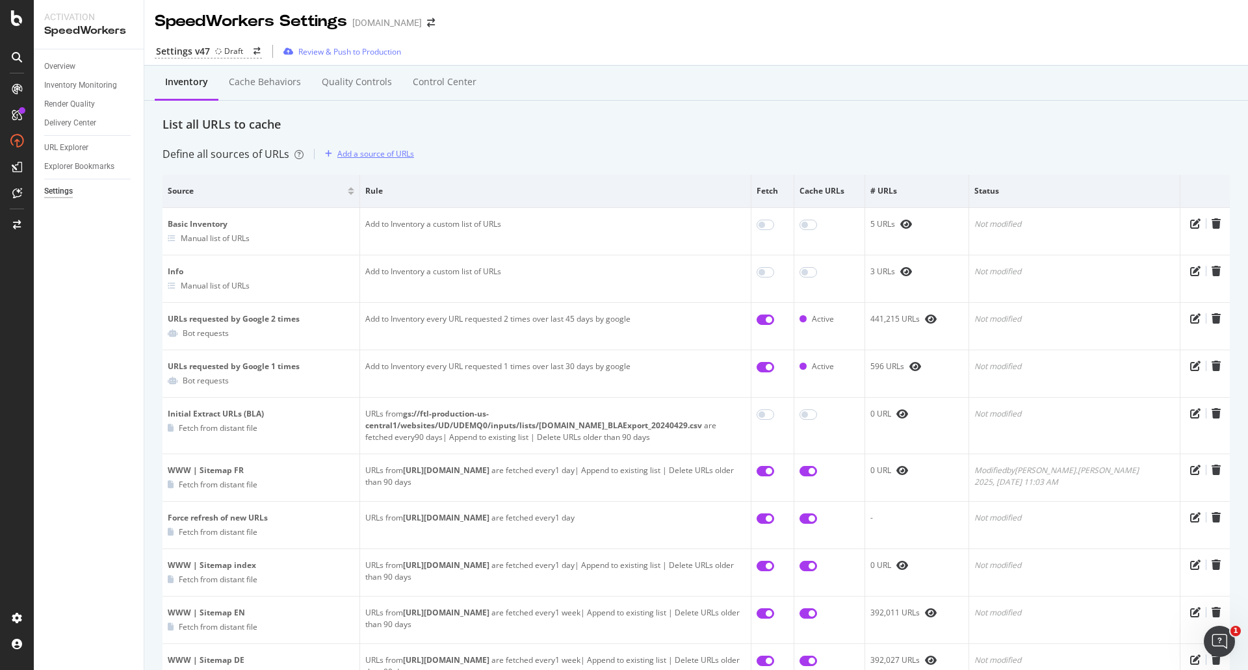
click at [386, 154] on div "Add a source of URLs" at bounding box center [375, 153] width 77 height 11
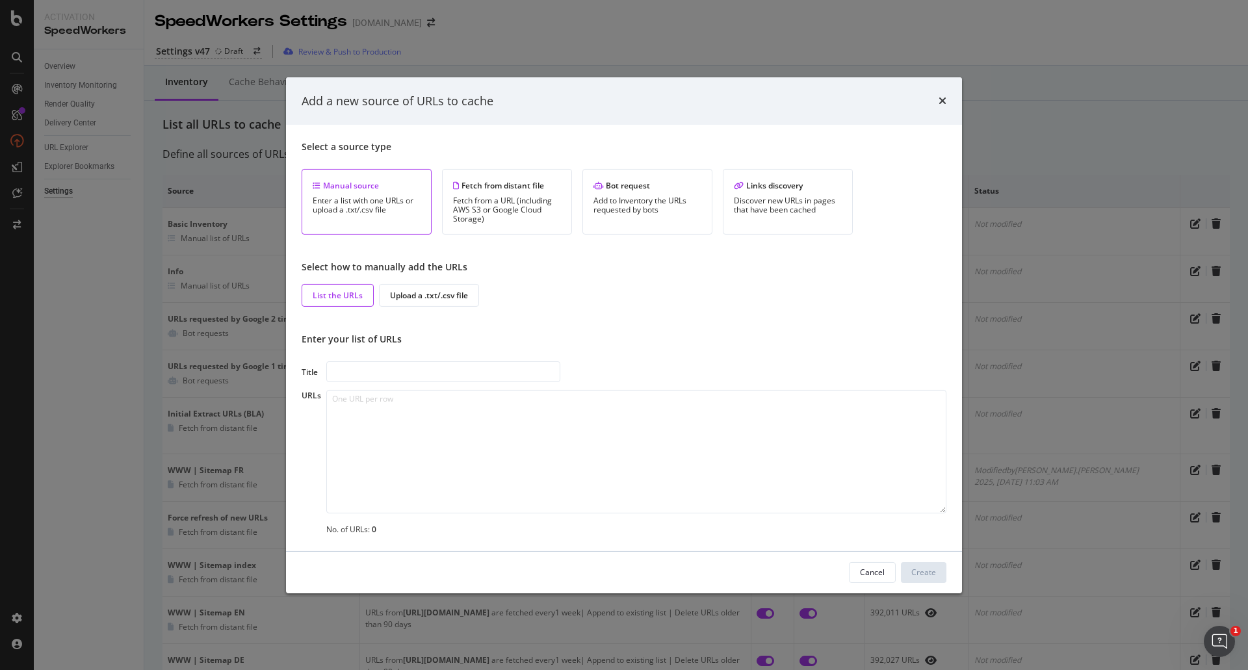
click at [505, 168] on div "Select a source type Manual source Enter a list with one URLs or upload a .txt/…" at bounding box center [624, 187] width 645 height 94
click at [505, 198] on div "Fetch from a URL (including AWS S3 or Google Cloud Storage)" at bounding box center [507, 209] width 108 height 27
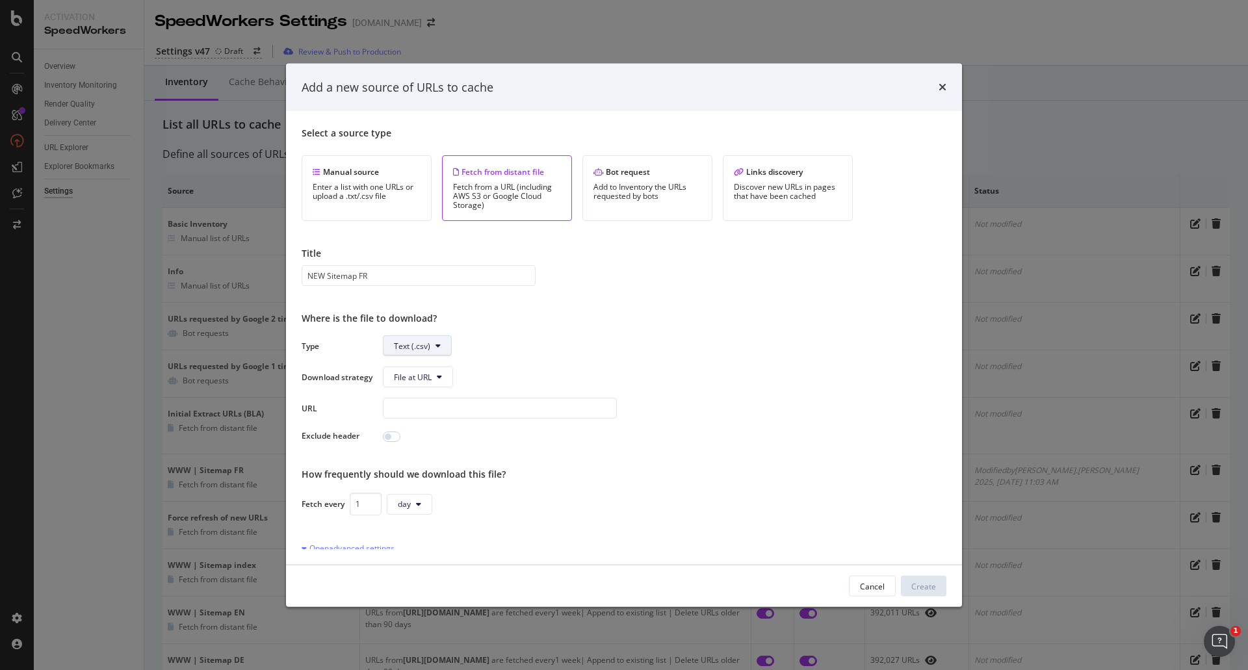
type input "NEW Sitemap FR"
click at [415, 343] on span "Text (.csv)" at bounding box center [412, 345] width 36 height 11
click at [423, 399] on span "Sitemap (.xml)" at bounding box center [420, 396] width 52 height 12
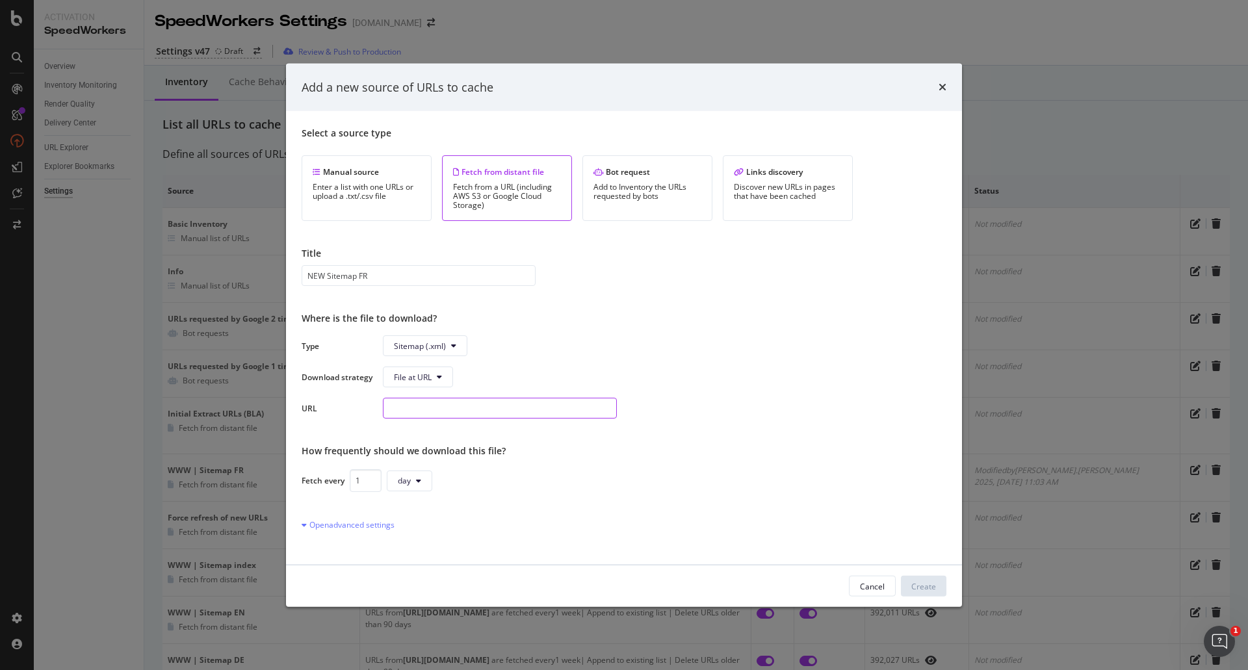
click at [423, 399] on input "modal" at bounding box center [500, 408] width 234 height 21
click at [423, 374] on span "File at URL" at bounding box center [413, 376] width 38 height 11
click at [412, 408] on input "modal" at bounding box center [500, 408] width 234 height 21
paste input "[URL][DOMAIN_NAME]"
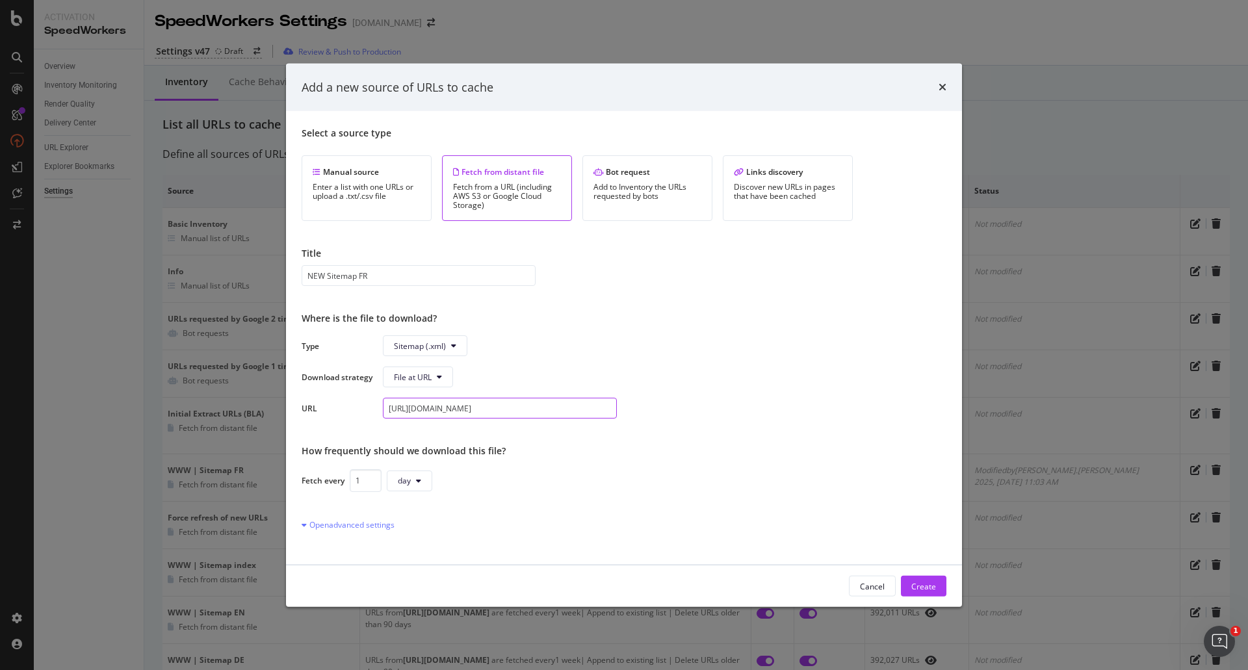
type input "[URL][DOMAIN_NAME]"
click at [566, 499] on div "Select a source type Manual source Enter a list with one URLs or upload a .txt/…" at bounding box center [624, 338] width 645 height 423
click at [395, 477] on button "day" at bounding box center [410, 480] width 46 height 21
click at [403, 582] on span "week" at bounding box center [410, 579] width 25 height 12
click at [360, 530] on div "Open advanced settings" at bounding box center [348, 524] width 93 height 11
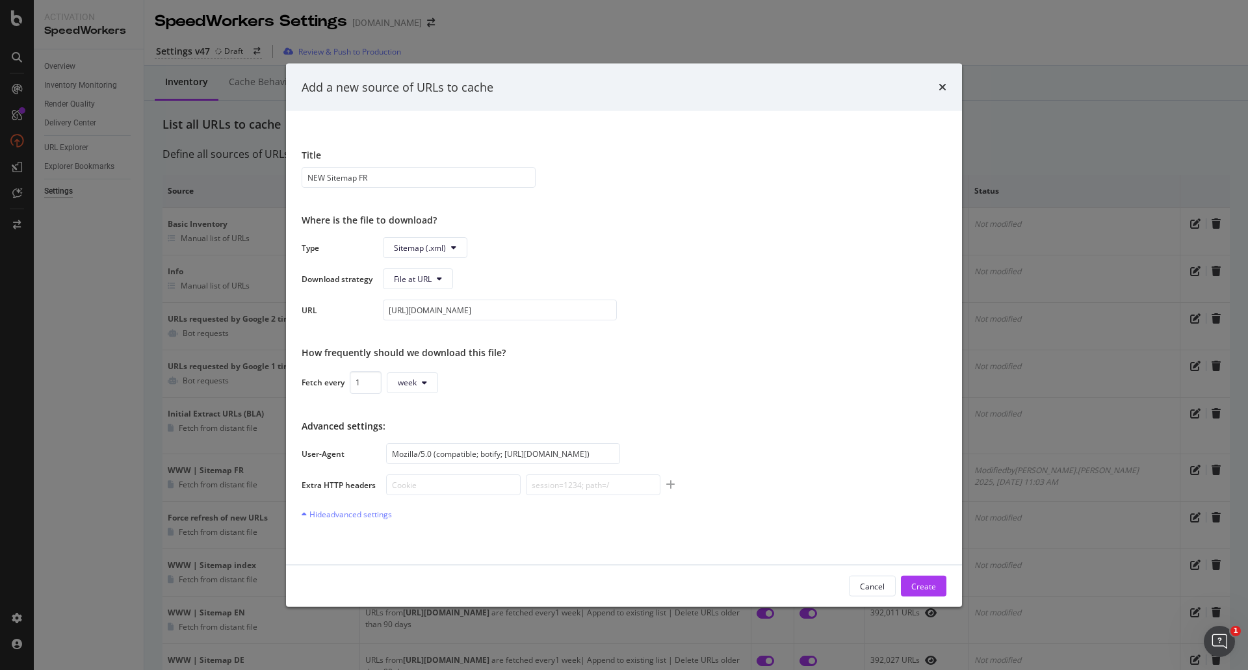
scroll to position [173, 0]
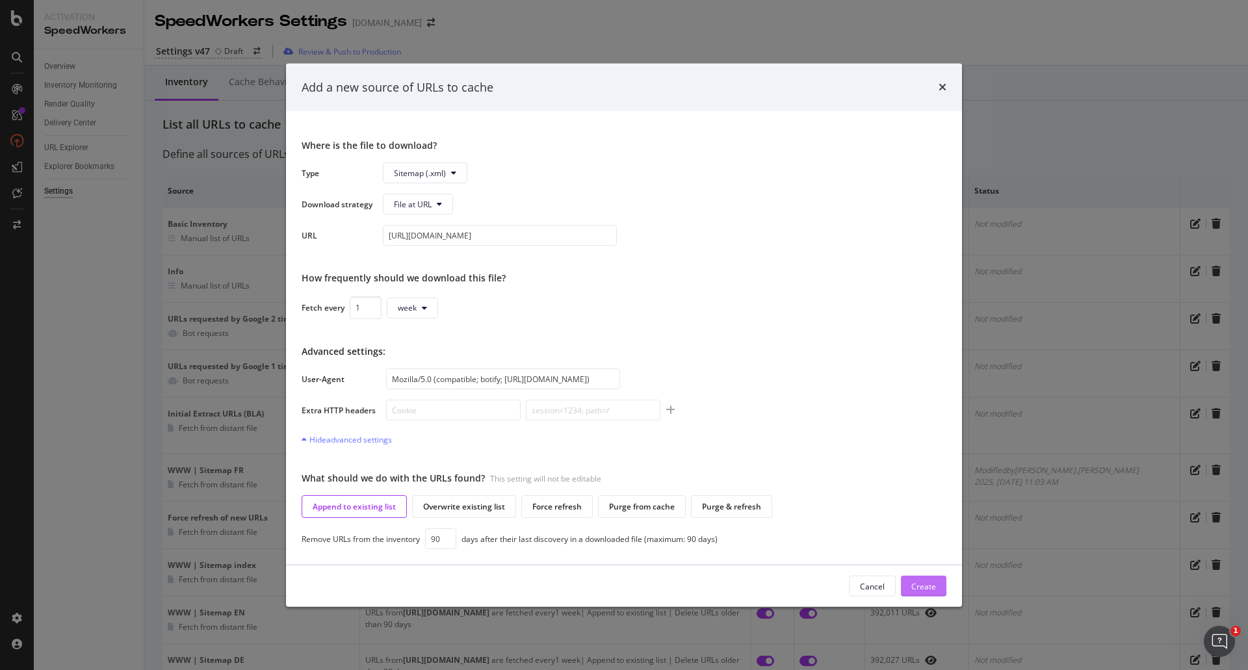
click at [923, 588] on div "Create" at bounding box center [923, 586] width 25 height 11
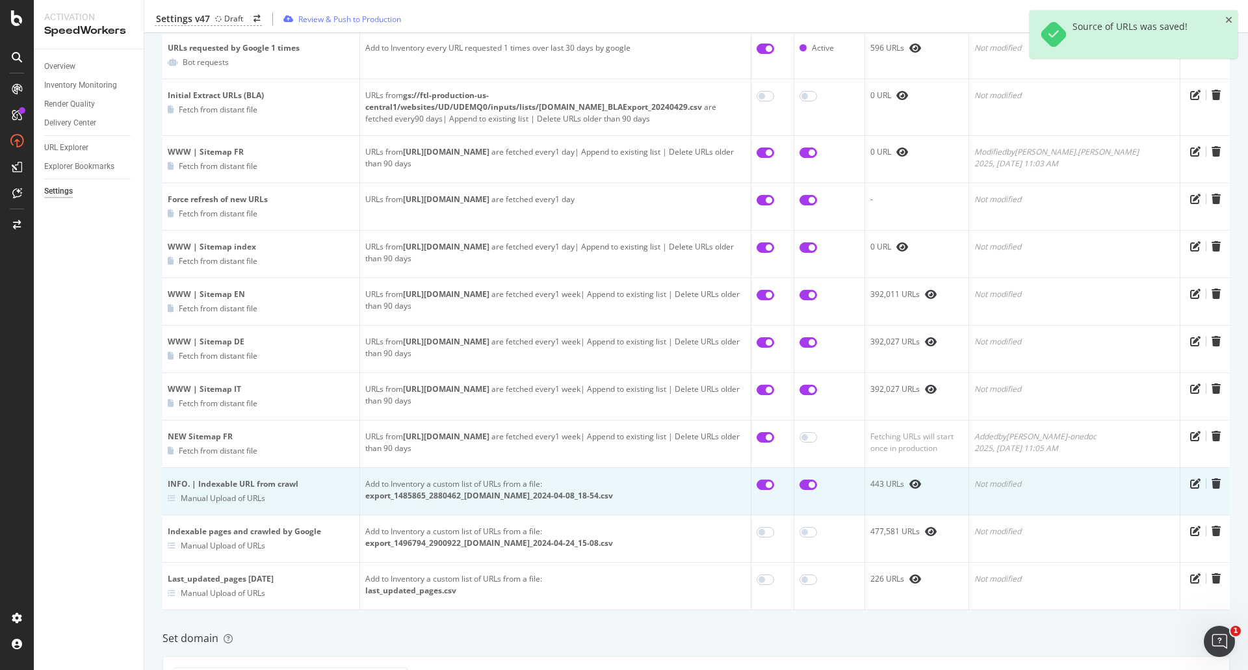
scroll to position [347, 0]
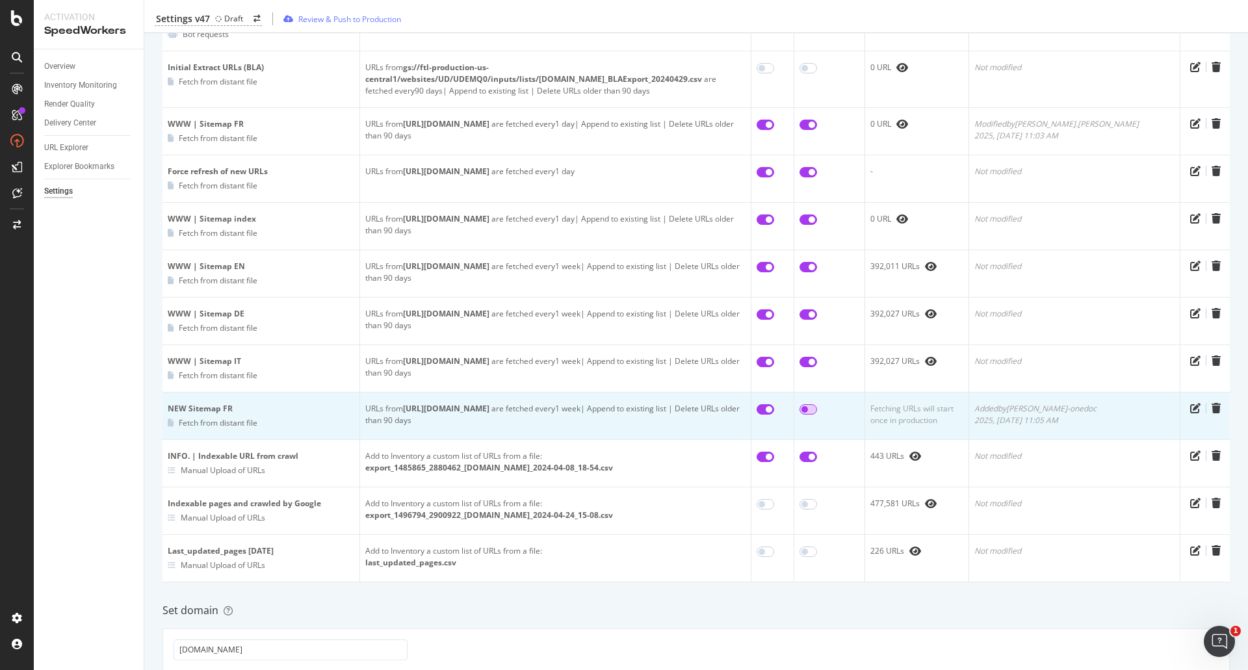
click at [817, 407] on input "checkbox" at bounding box center [809, 409] width 18 height 10
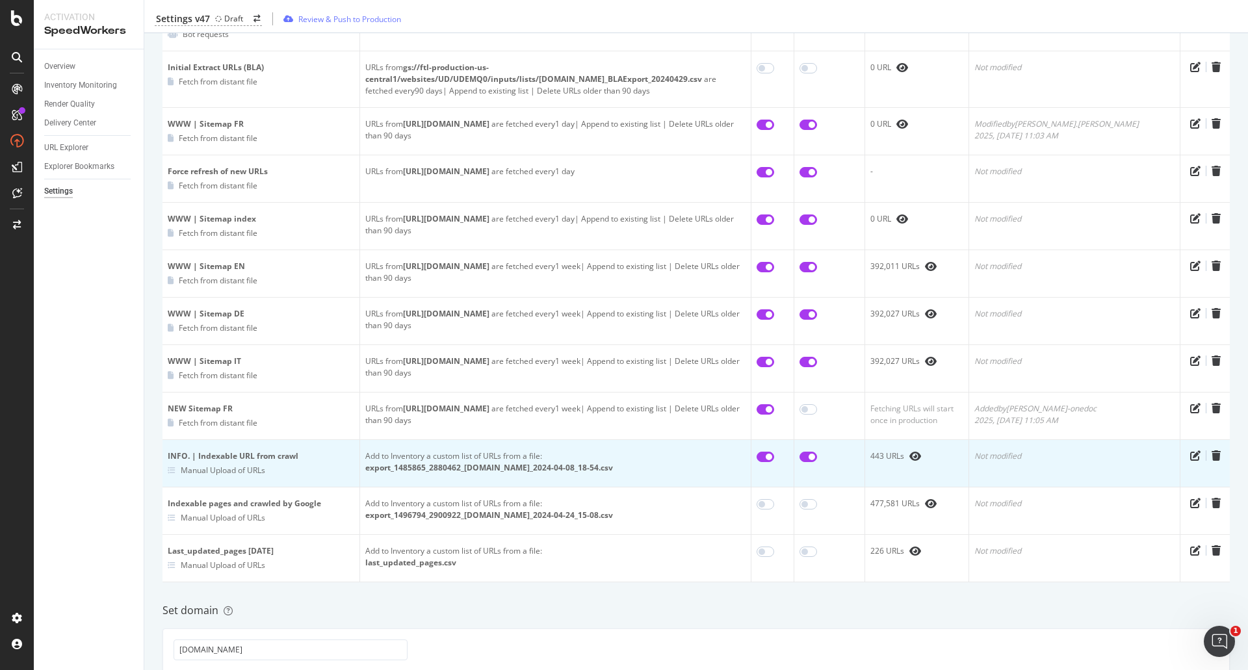
checkbox input "true"
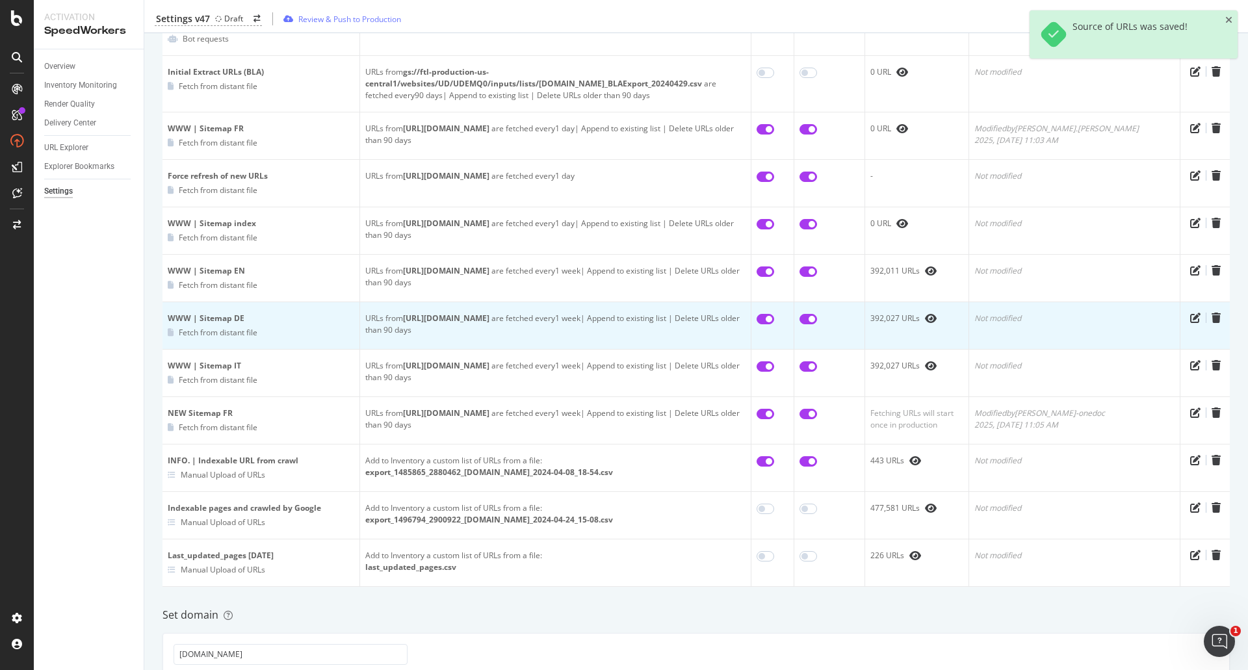
scroll to position [434, 0]
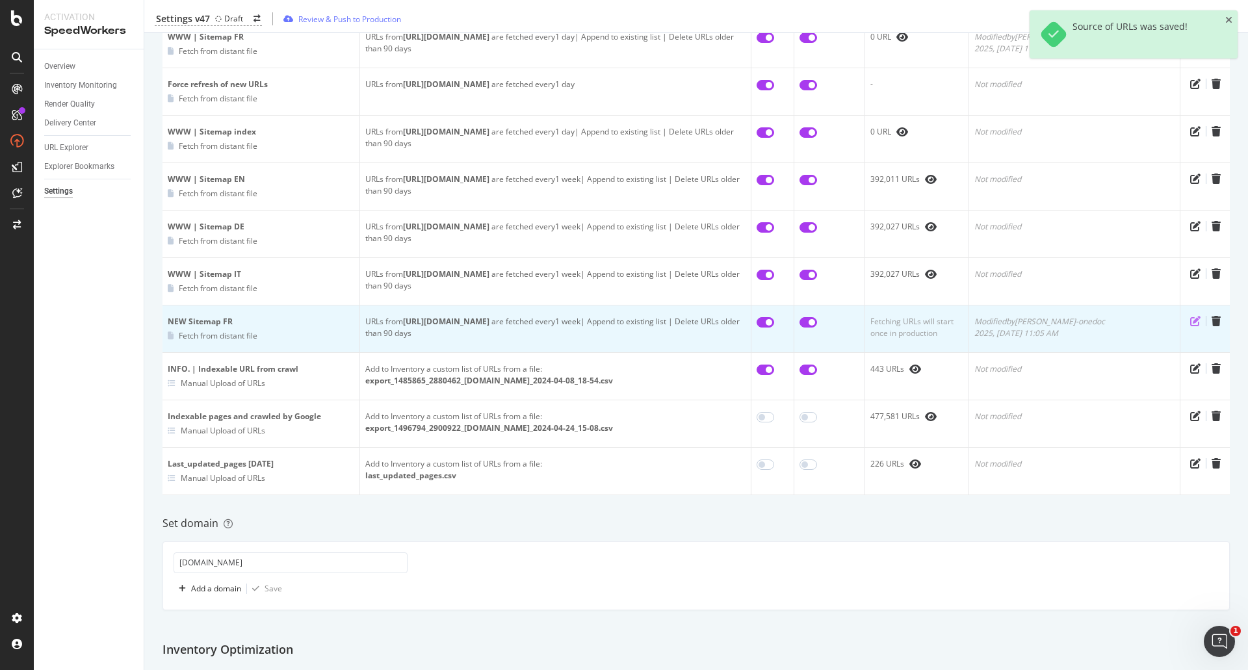
click at [1190, 320] on icon "pen-to-square" at bounding box center [1195, 321] width 10 height 10
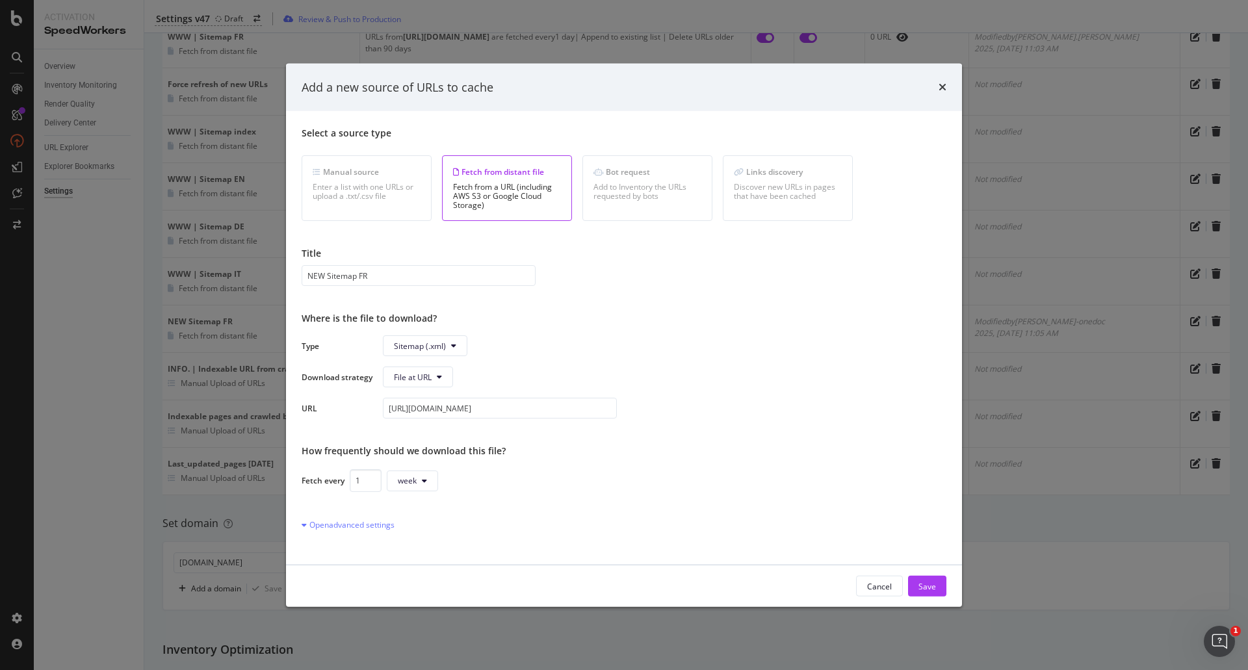
click at [774, 356] on span "Sitemap (.xml)" at bounding box center [665, 345] width 564 height 21
click at [946, 84] on icon "times" at bounding box center [943, 87] width 8 height 10
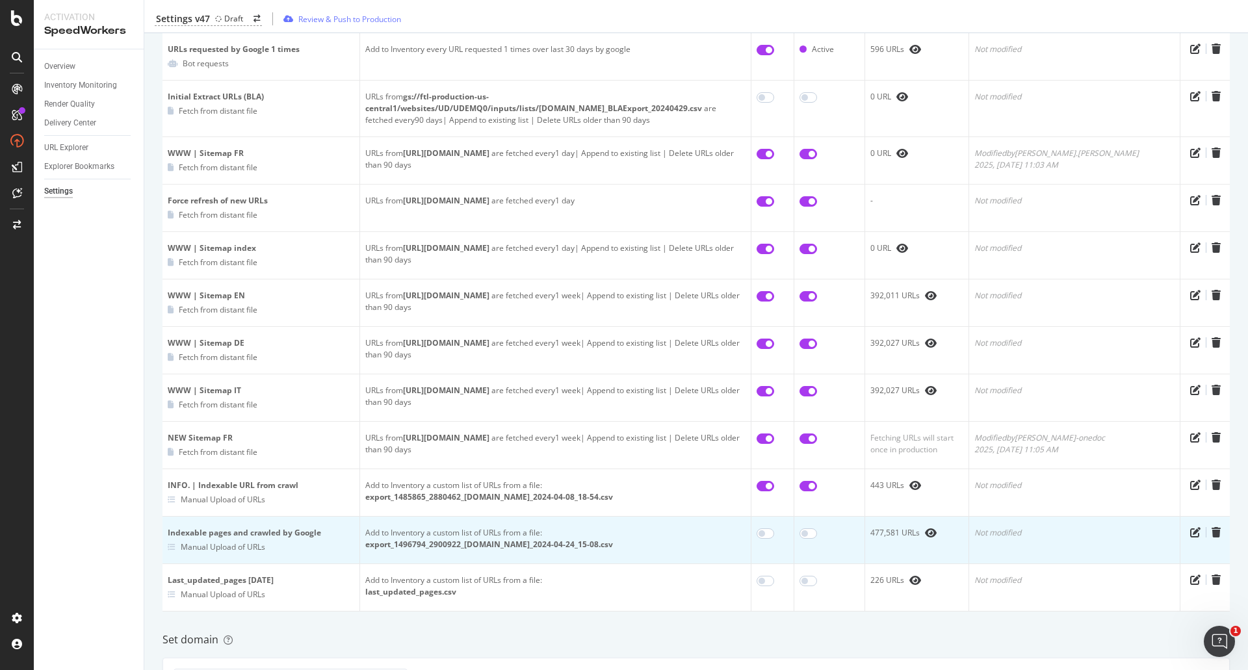
scroll to position [347, 0]
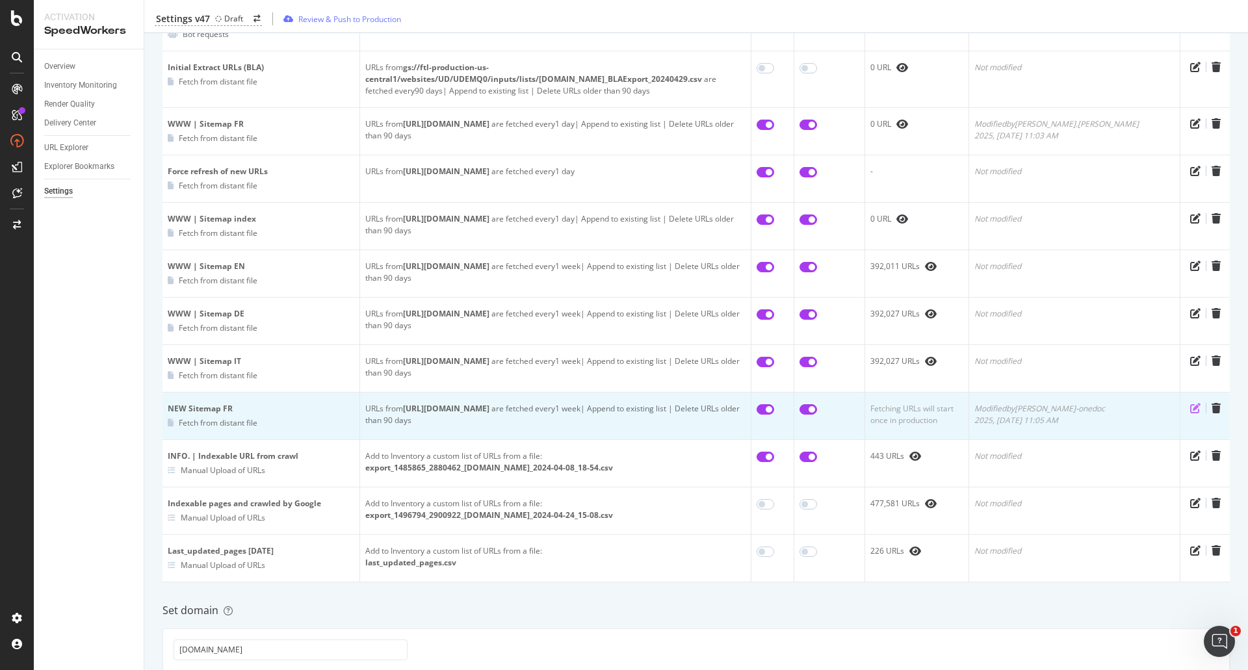
click at [1190, 405] on icon "pen-to-square" at bounding box center [1195, 408] width 10 height 10
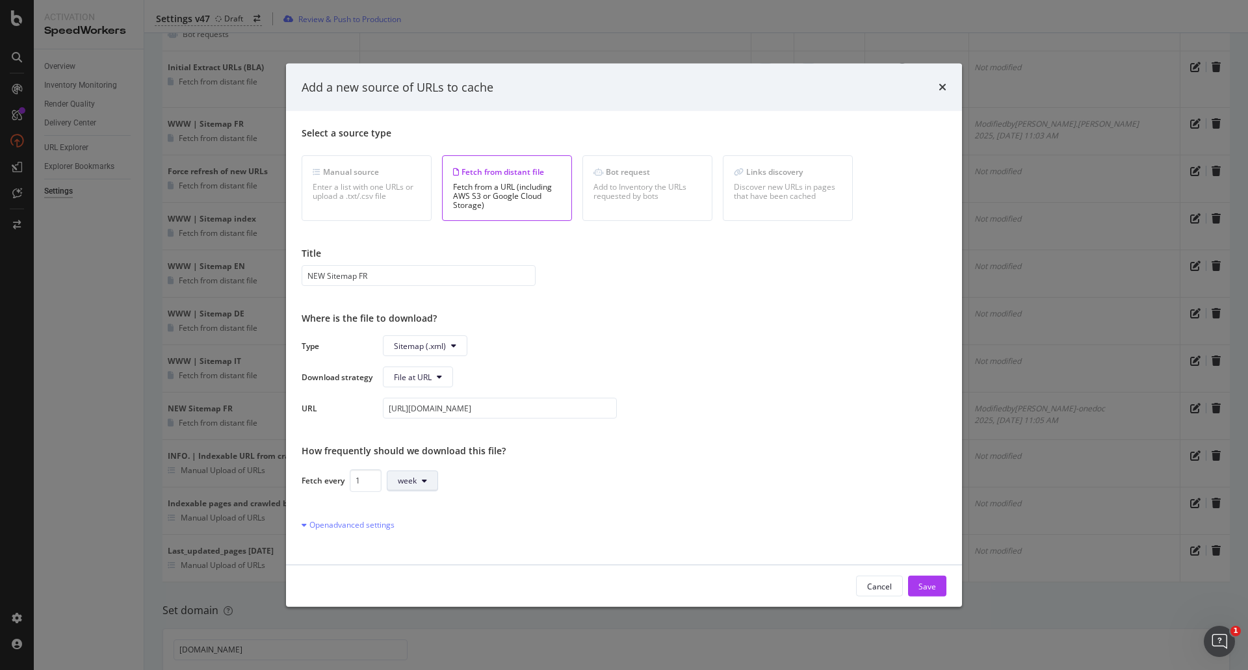
click at [417, 479] on button "week" at bounding box center [412, 480] width 51 height 21
click at [460, 534] on div "Select a source type Manual source Enter a list with one URLs or upload a .txt/…" at bounding box center [624, 338] width 645 height 423
click at [394, 479] on button "week" at bounding box center [412, 480] width 51 height 21
click at [833, 436] on div "Select a source type Manual source Enter a list with one URLs or upload a .txt/…" at bounding box center [624, 338] width 645 height 423
click at [940, 85] on icon "times" at bounding box center [943, 87] width 8 height 10
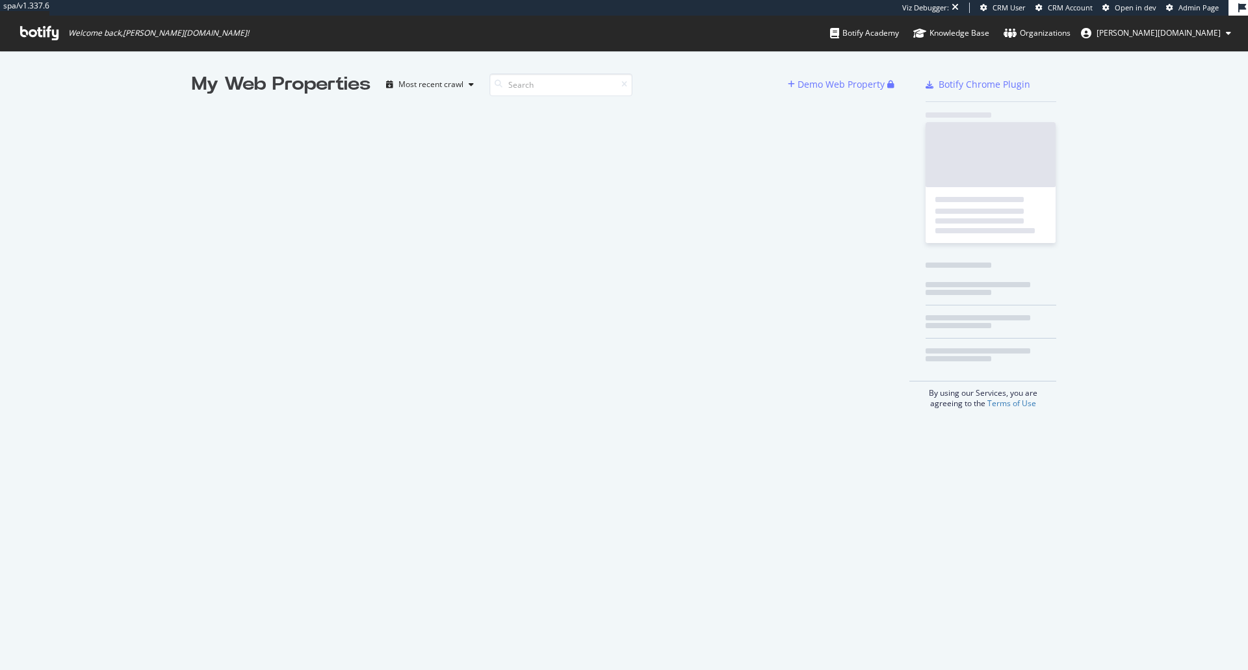
scroll to position [661, 1229]
